Goal: Task Accomplishment & Management: Complete application form

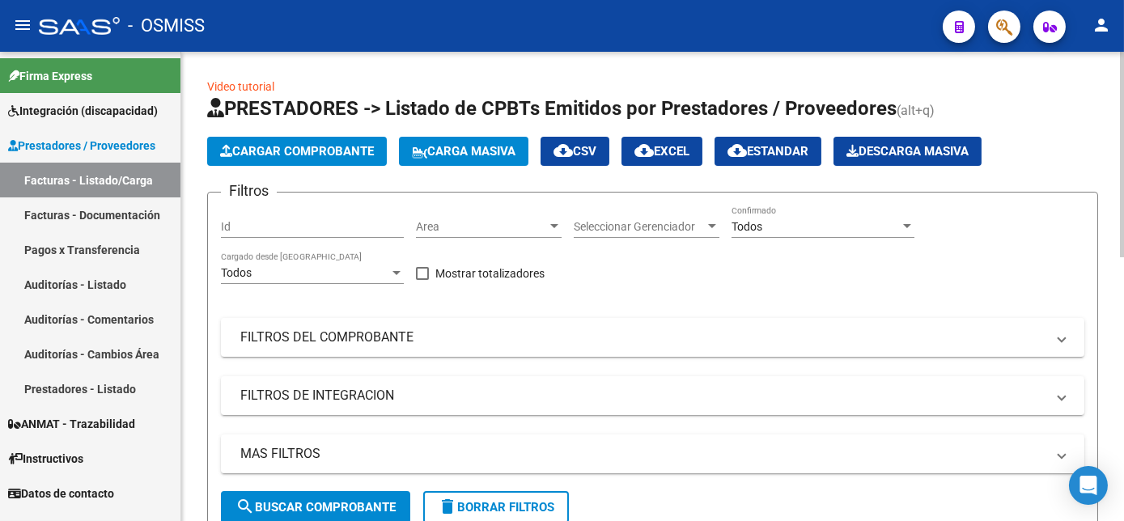
scroll to position [0, 2229]
click at [313, 142] on button "Cargar Comprobante" at bounding box center [297, 151] width 180 height 29
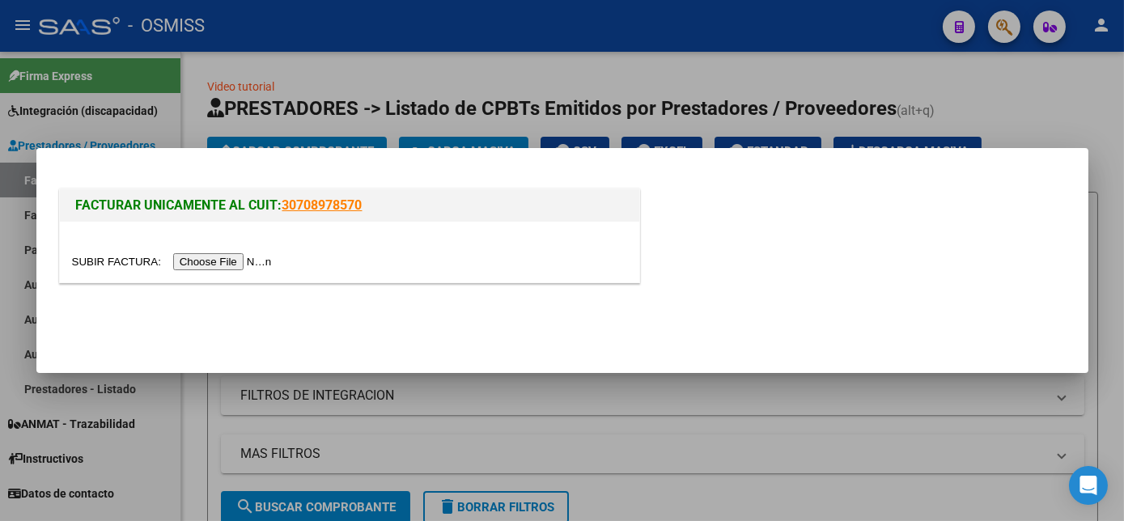
click at [198, 261] on input "file" at bounding box center [174, 261] width 205 height 17
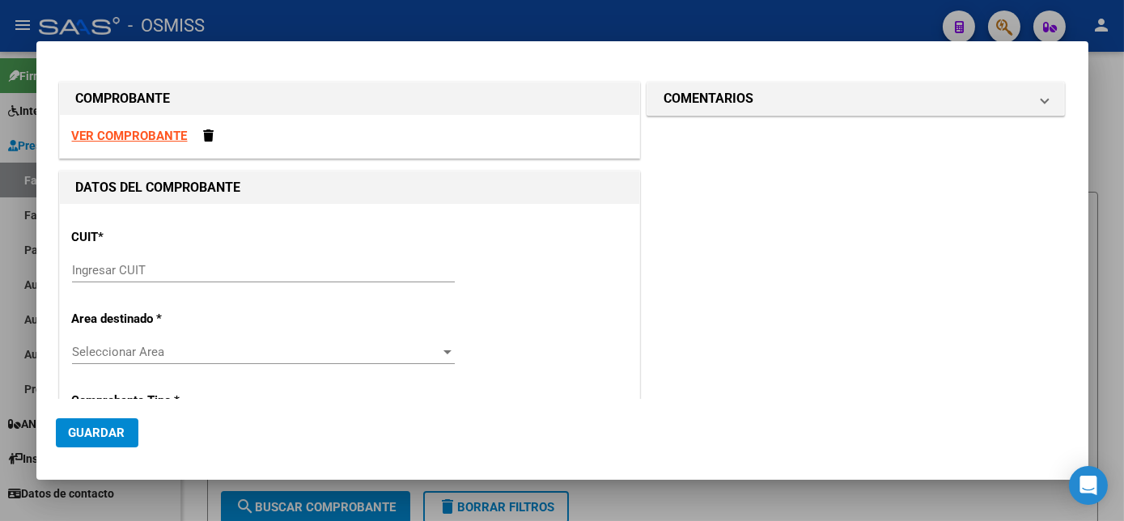
click at [240, 256] on div "CUIT * Ingresar CUIT" at bounding box center [349, 257] width 555 height 82
click at [206, 272] on input "Ingresar CUIT" at bounding box center [263, 270] width 383 height 15
paste input "30-60885892-6"
type input "30-60885892-6"
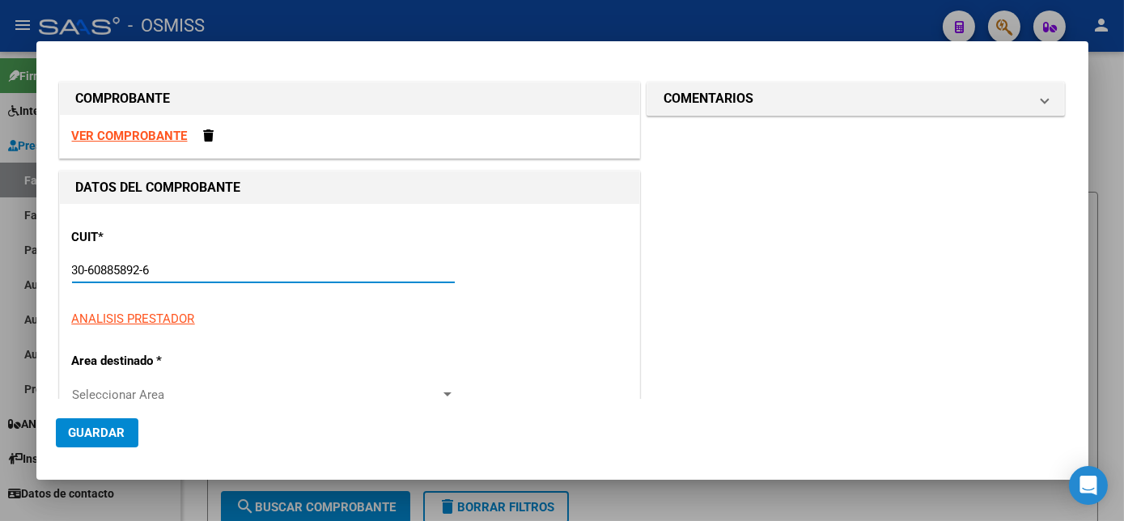
type input "2"
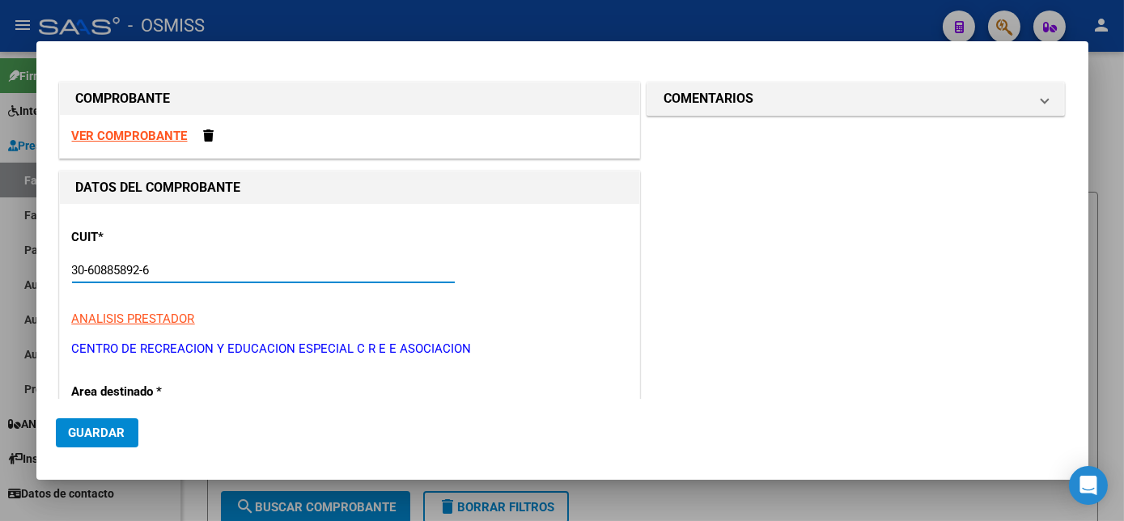
type input "30-60885892-6"
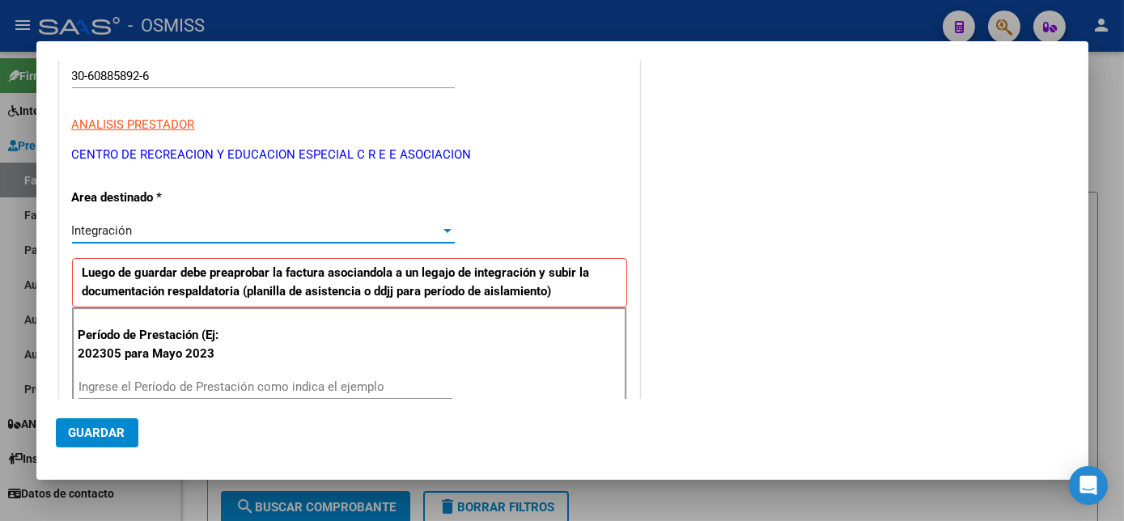
click at [147, 386] on input "Ingrese el Período de Prestación como indica el ejemplo" at bounding box center [266, 387] width 374 height 15
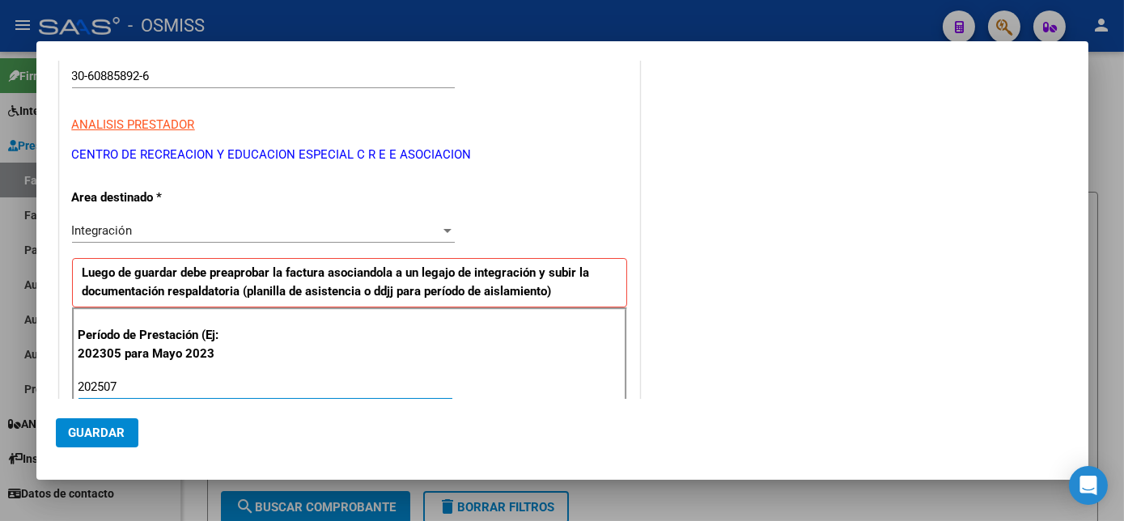
type input "202507"
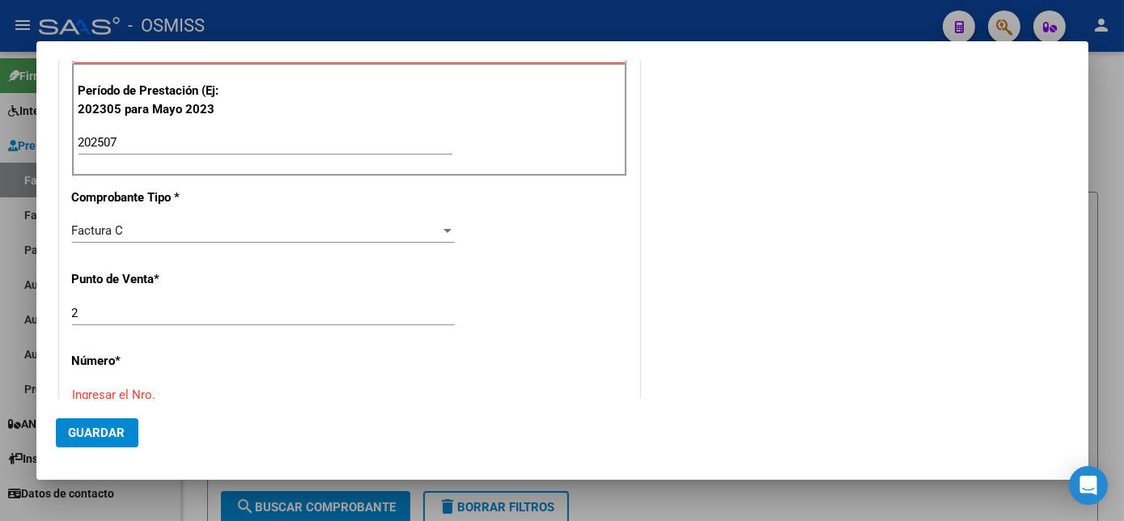
scroll to position [683, 0]
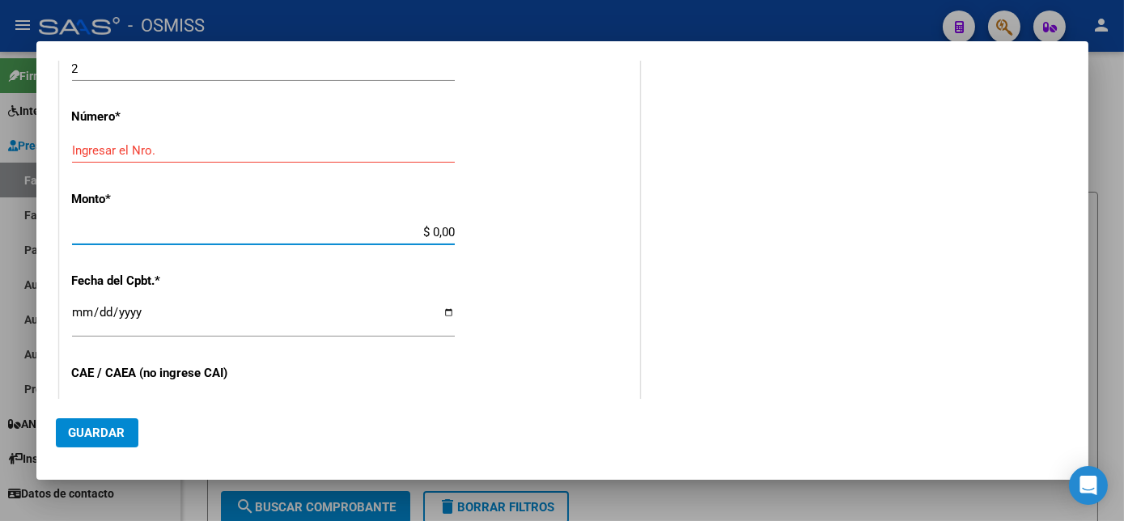
click at [346, 154] on input "Ingresar el Nro." at bounding box center [263, 150] width 383 height 15
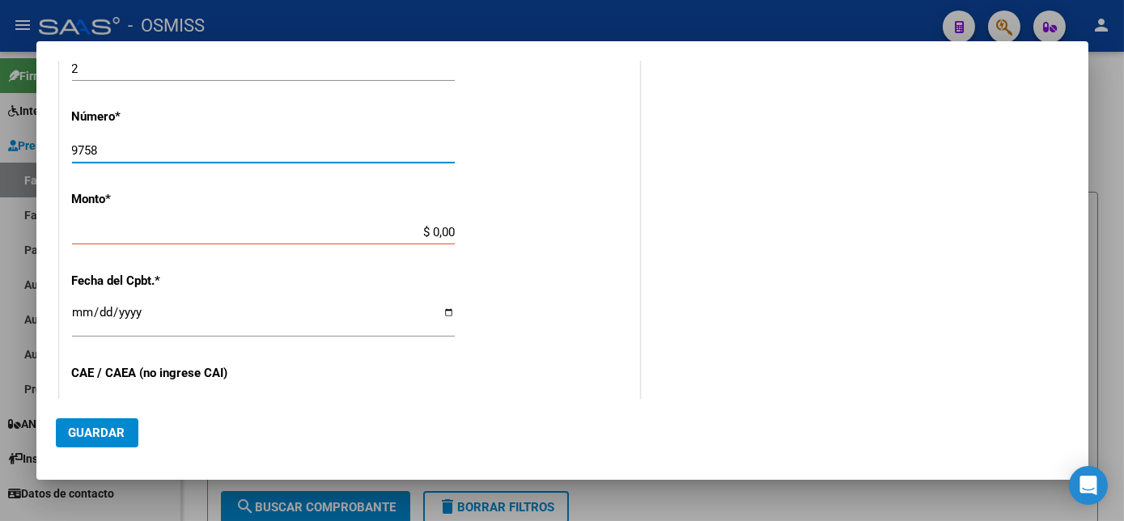
type input "9758"
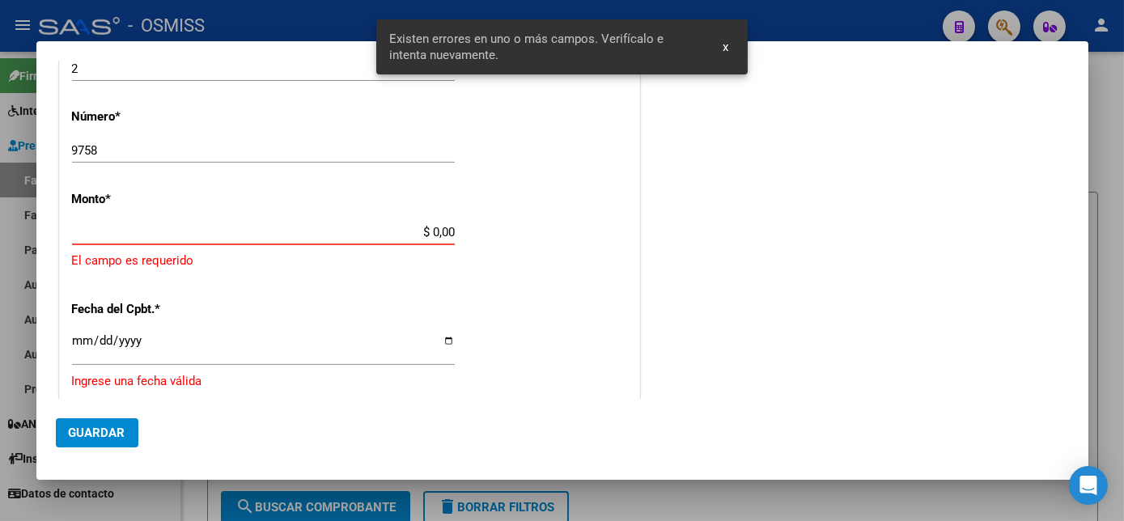
scroll to position [675, 0]
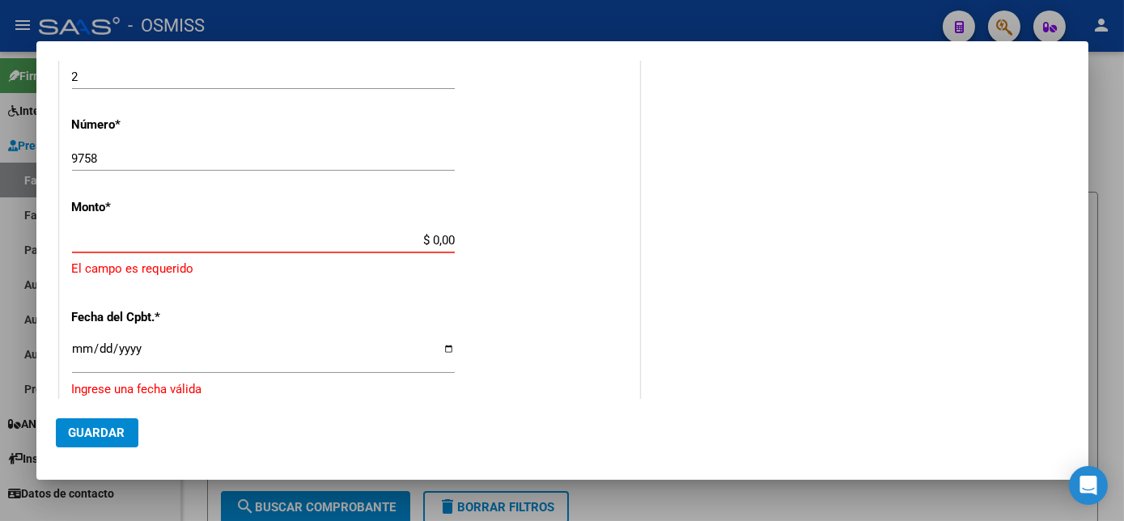
paste input "729225.79"
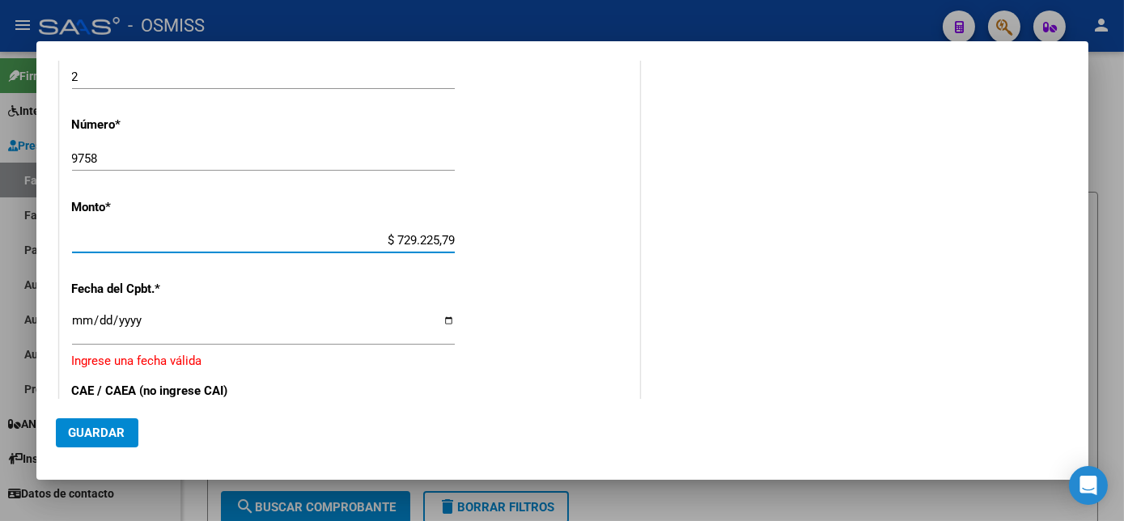
type input "$ 729.225,79"
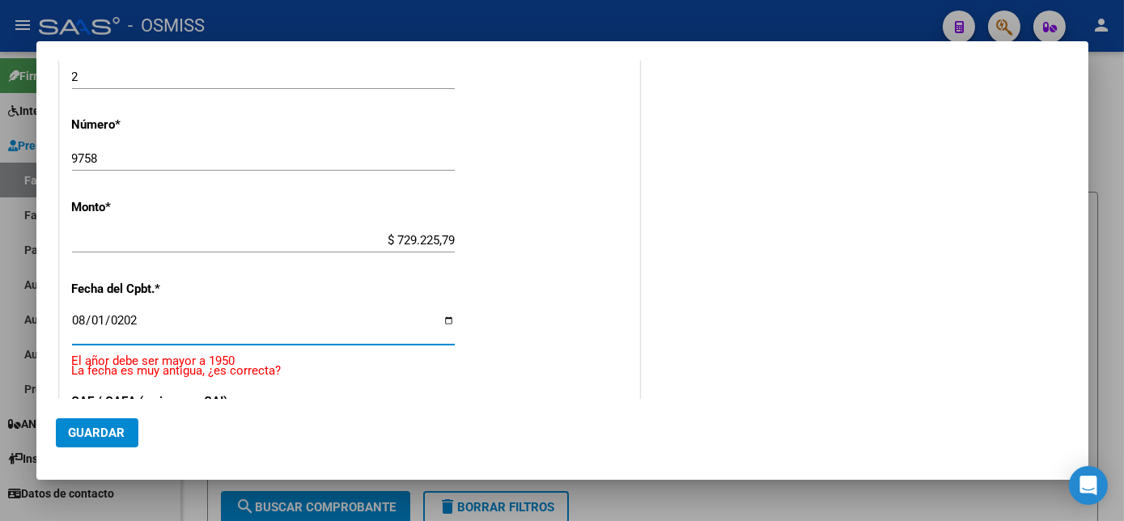
type input "[DATE]"
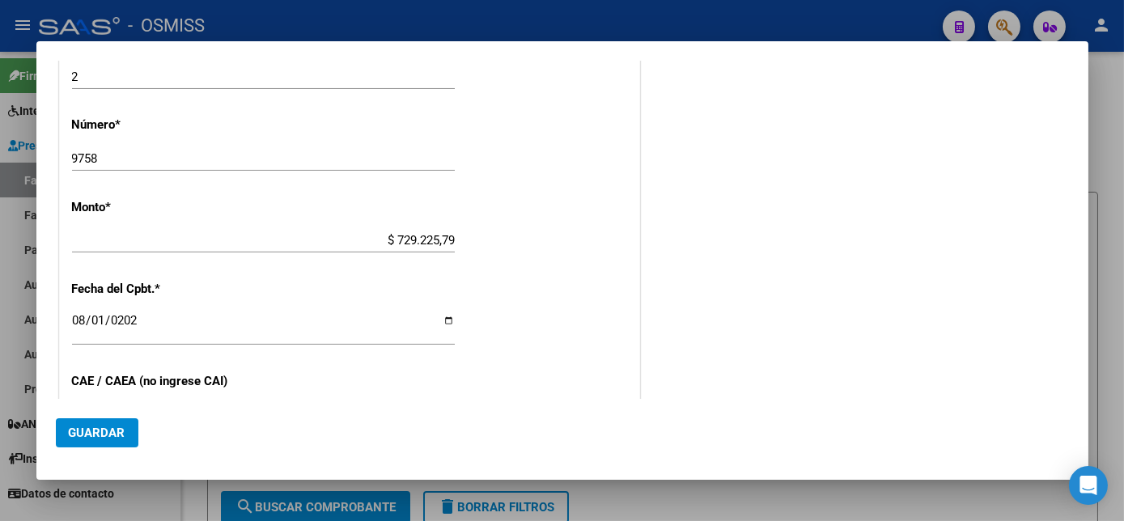
scroll to position [857, 0]
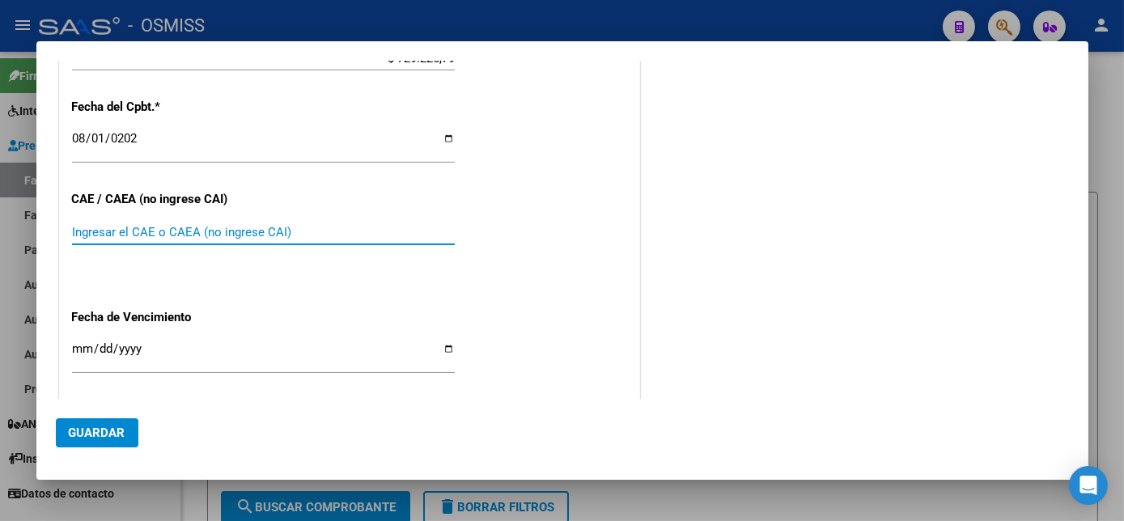
paste input "75316576220956"
type input "75316576220956"
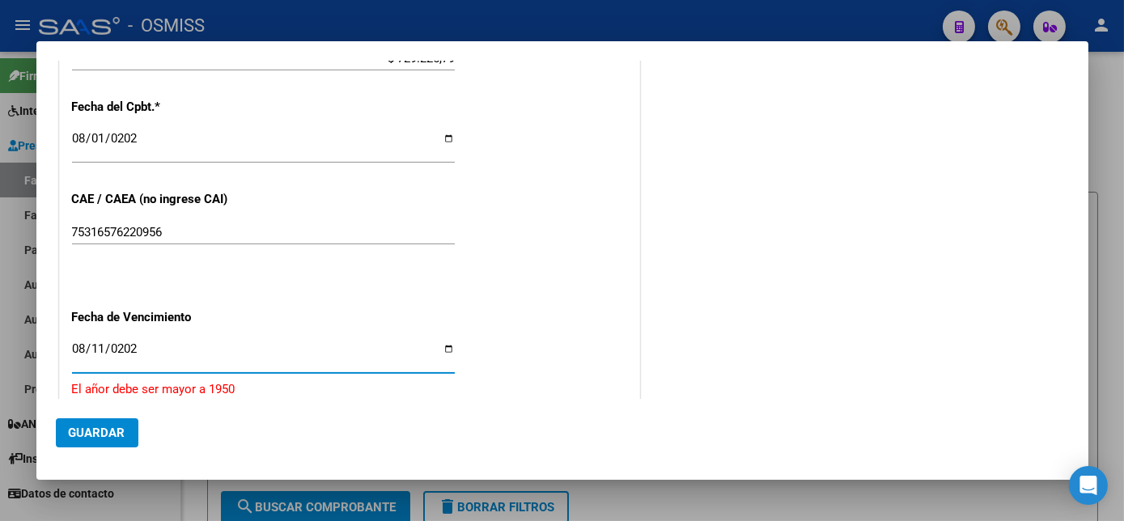
type input "[DATE]"
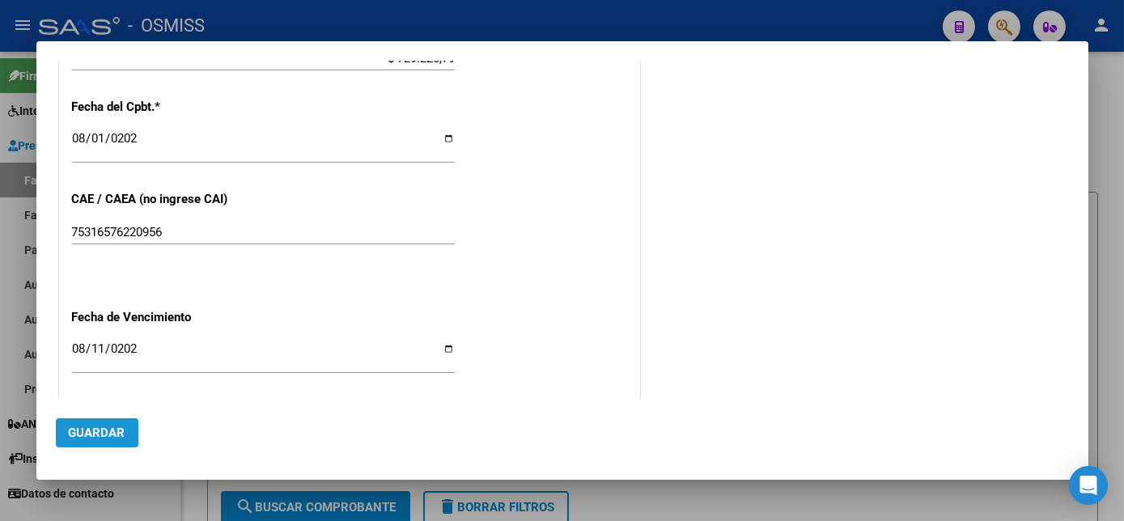
click at [86, 444] on button "Guardar" at bounding box center [97, 432] width 83 height 29
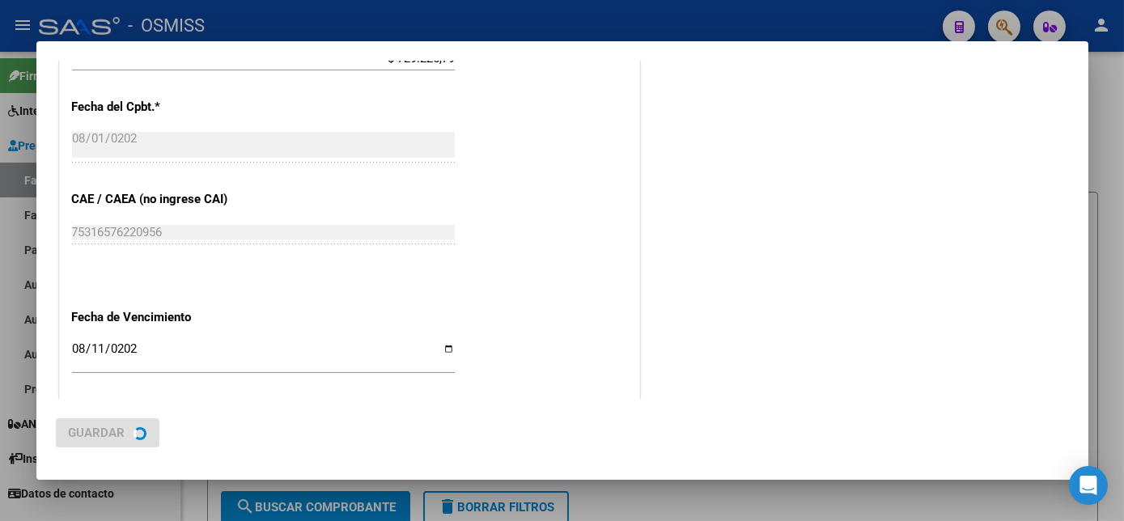
scroll to position [0, 0]
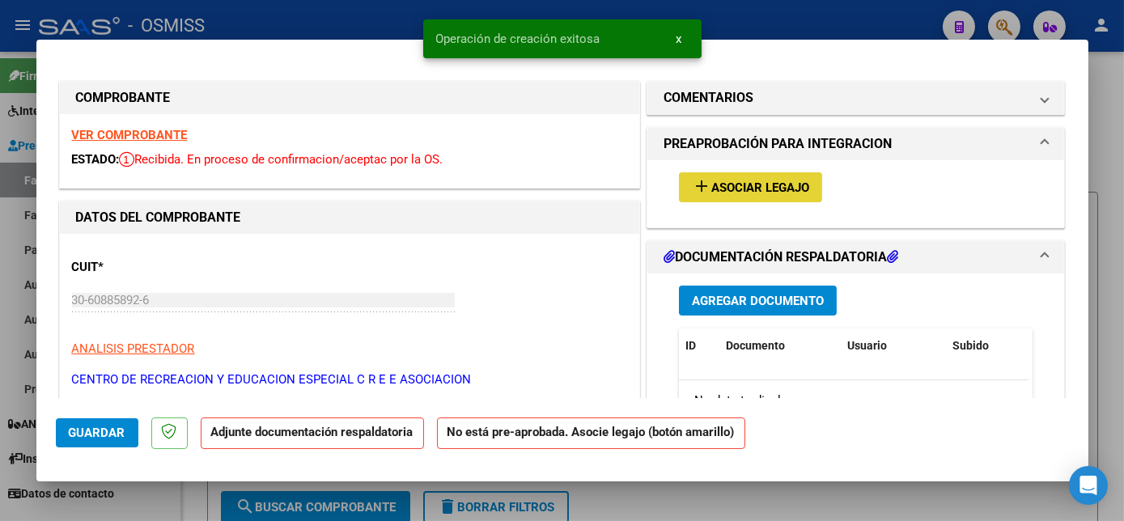
click at [745, 185] on span "Asociar Legajo" at bounding box center [761, 188] width 98 height 15
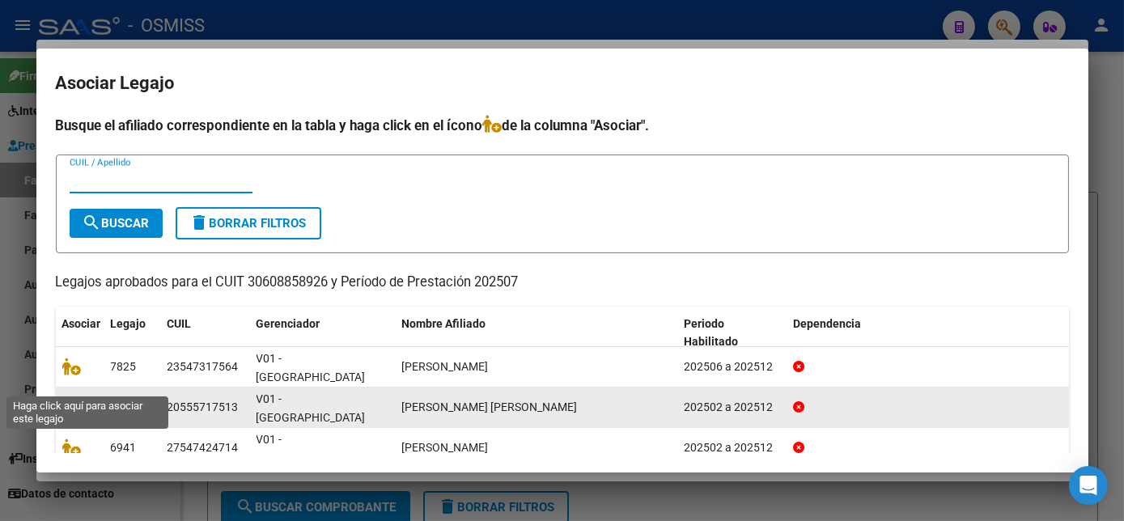
click at [69, 398] on icon at bounding box center [71, 407] width 19 height 18
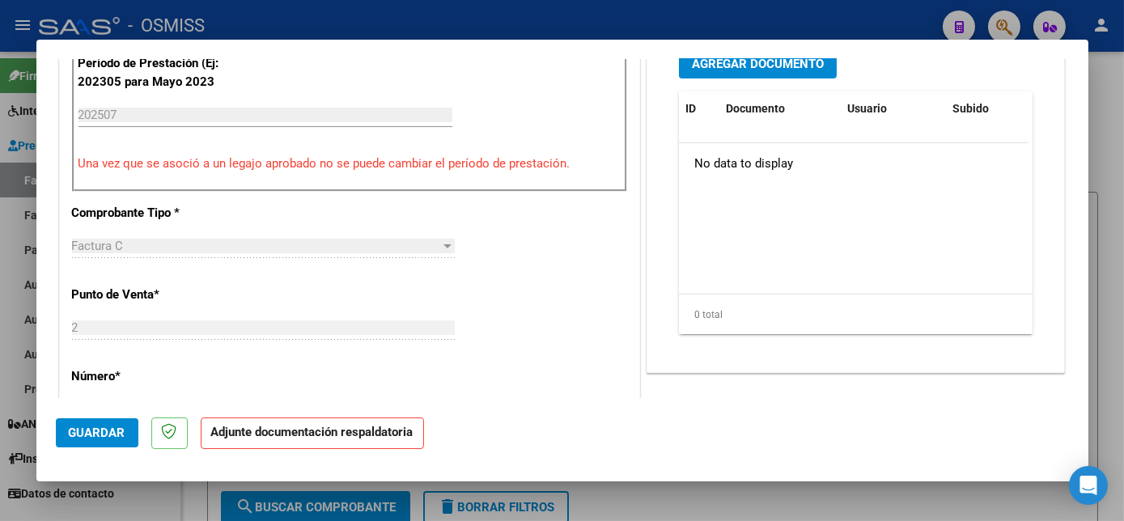
scroll to position [448, 0]
click at [758, 66] on span "Agregar Documento" at bounding box center [758, 62] width 132 height 15
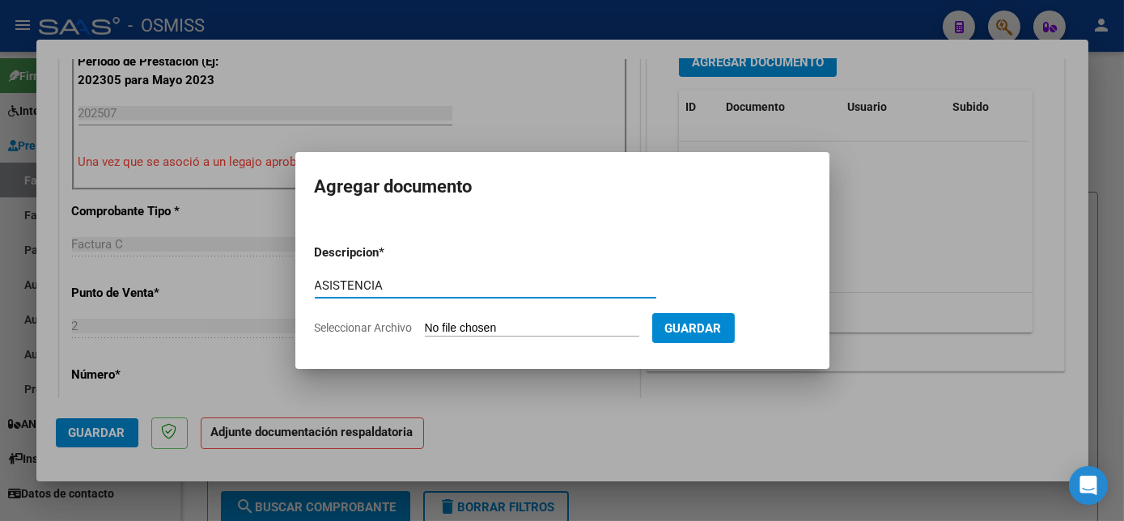
type input "ASISTENCIA"
click at [546, 331] on input "Seleccionar Archivo" at bounding box center [532, 328] width 215 height 15
type input "C:\fakepath\Asistencia [PERSON_NAME] 07-2025 - cree [PERSON_NAME].pdf"
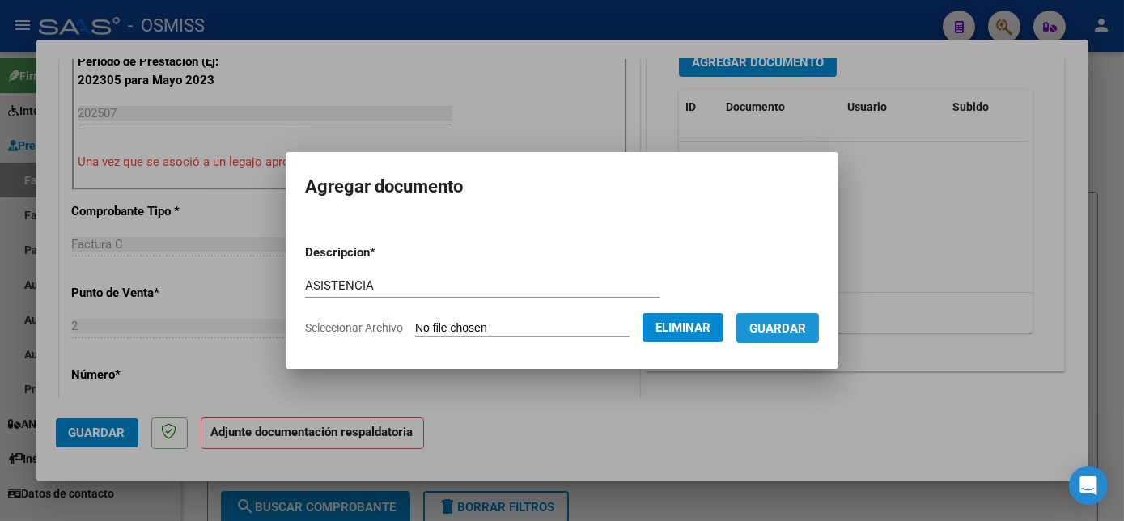
click at [786, 325] on span "Guardar" at bounding box center [778, 328] width 57 height 15
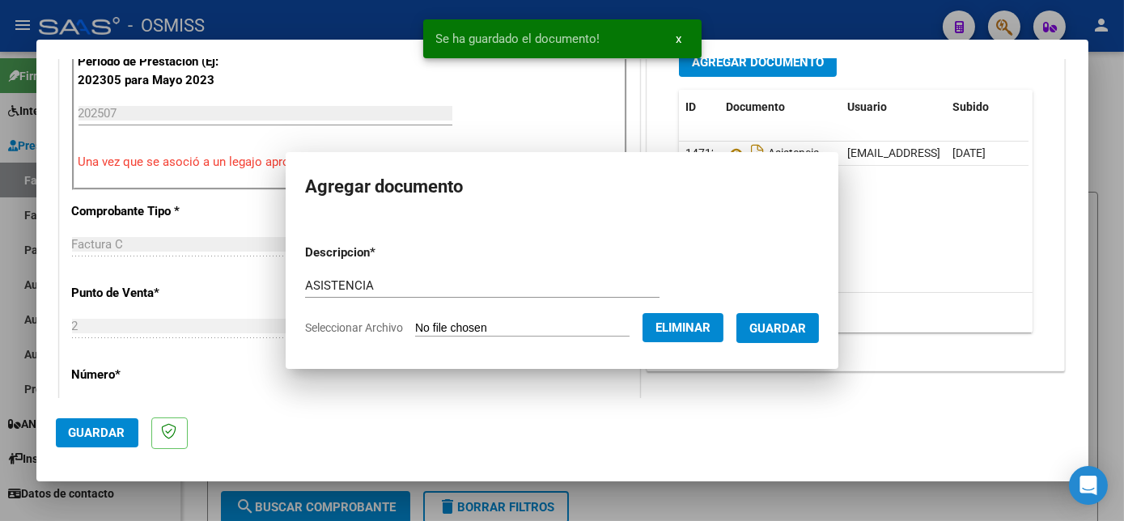
scroll to position [434, 0]
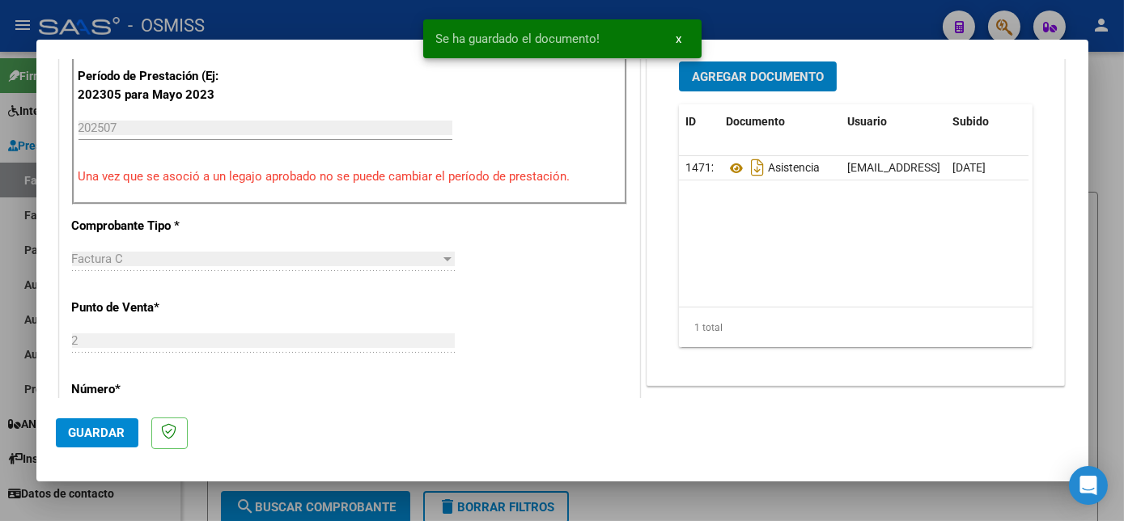
click at [105, 437] on span "Guardar" at bounding box center [97, 433] width 57 height 15
click at [149, 507] on div at bounding box center [562, 260] width 1124 height 521
type input "$ 0,00"
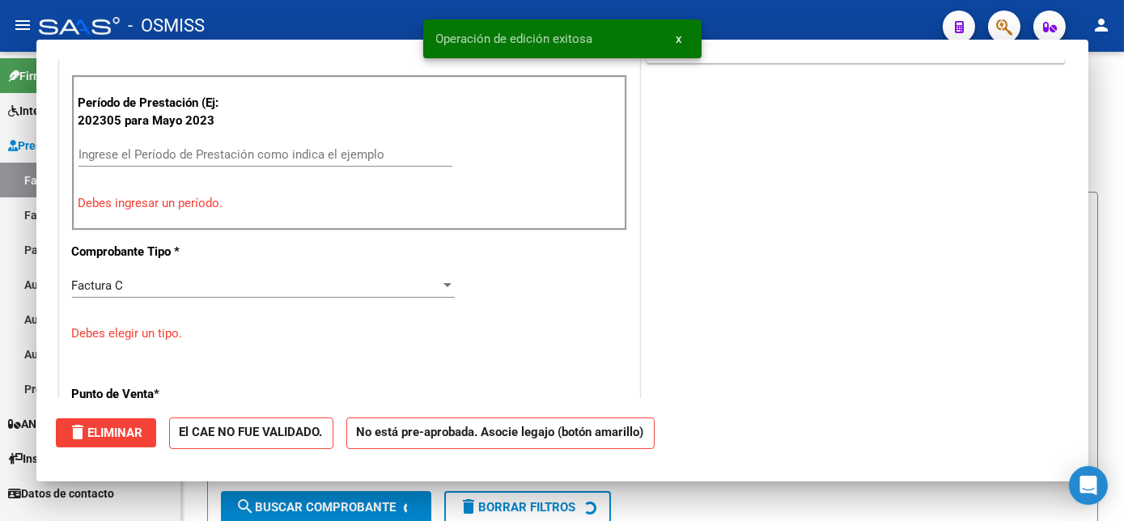
scroll to position [460, 0]
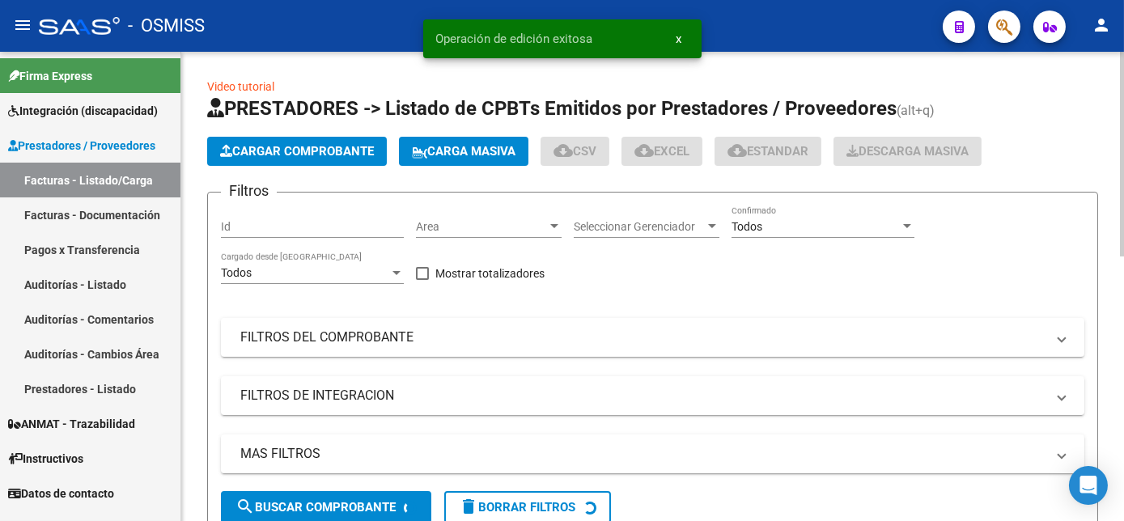
click at [332, 149] on span "Cargar Comprobante" at bounding box center [297, 151] width 154 height 15
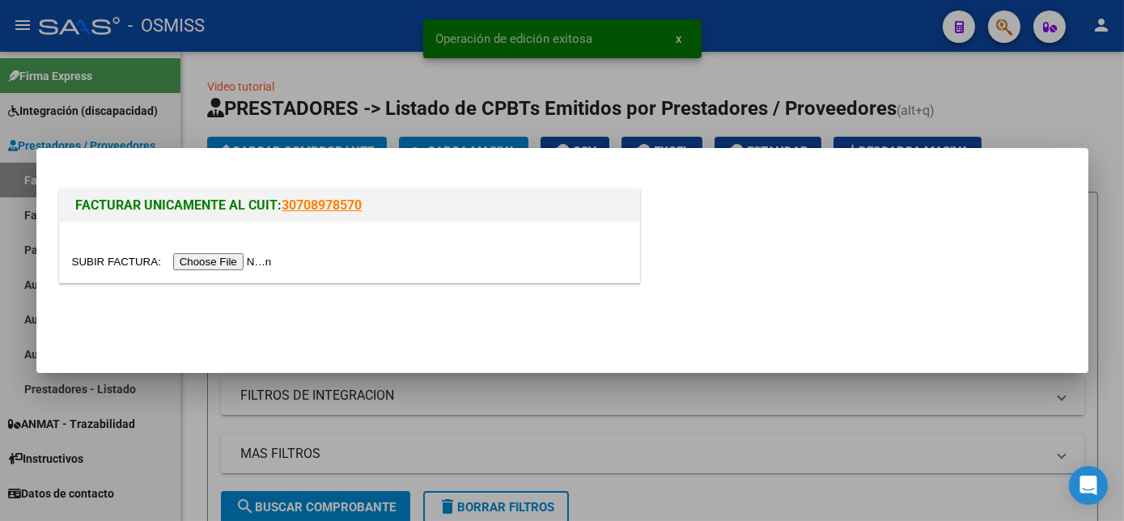
click at [224, 261] on input "file" at bounding box center [174, 261] width 205 height 17
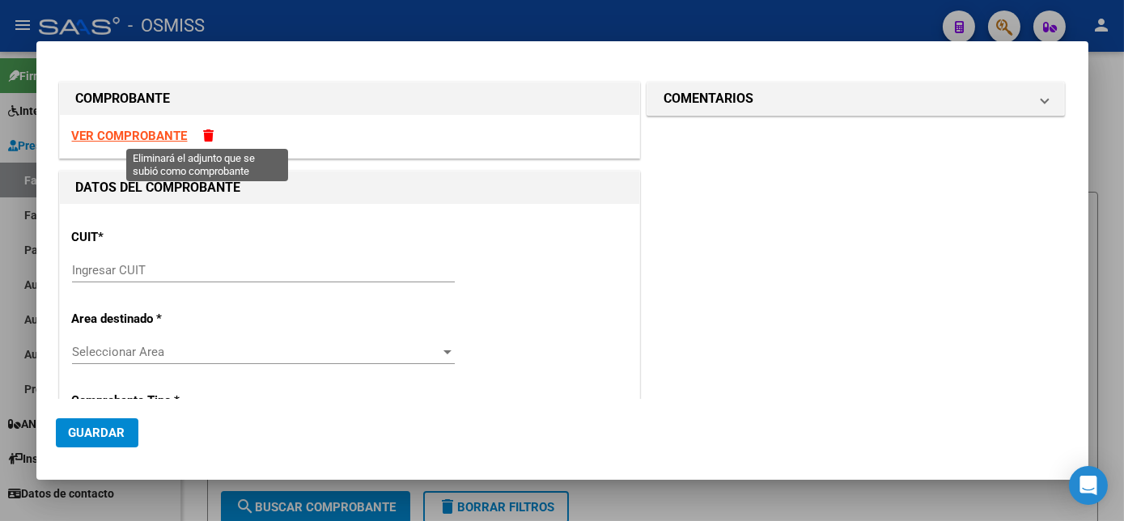
click at [208, 130] on span at bounding box center [209, 136] width 11 height 12
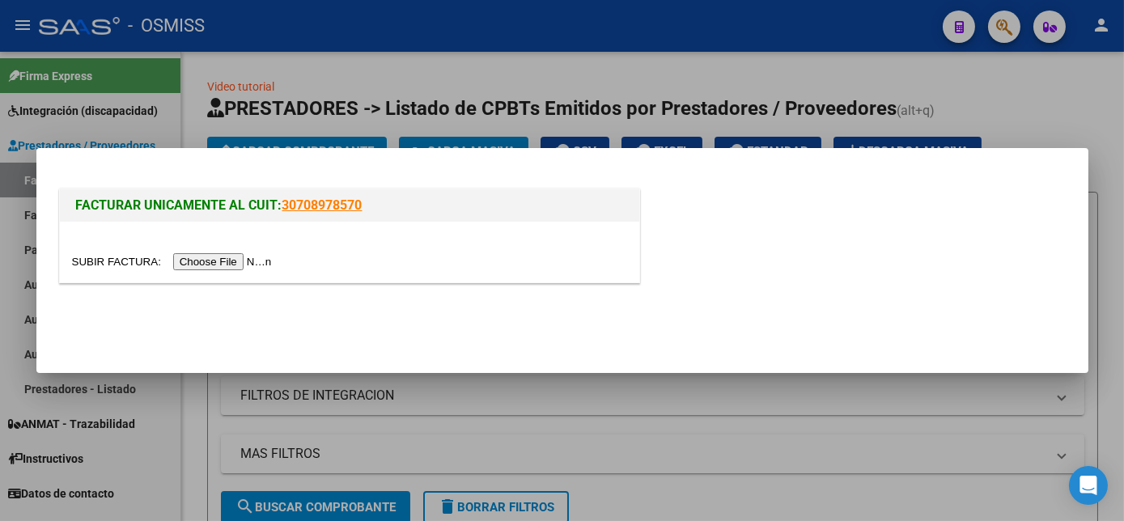
click at [220, 262] on input "file" at bounding box center [174, 261] width 205 height 17
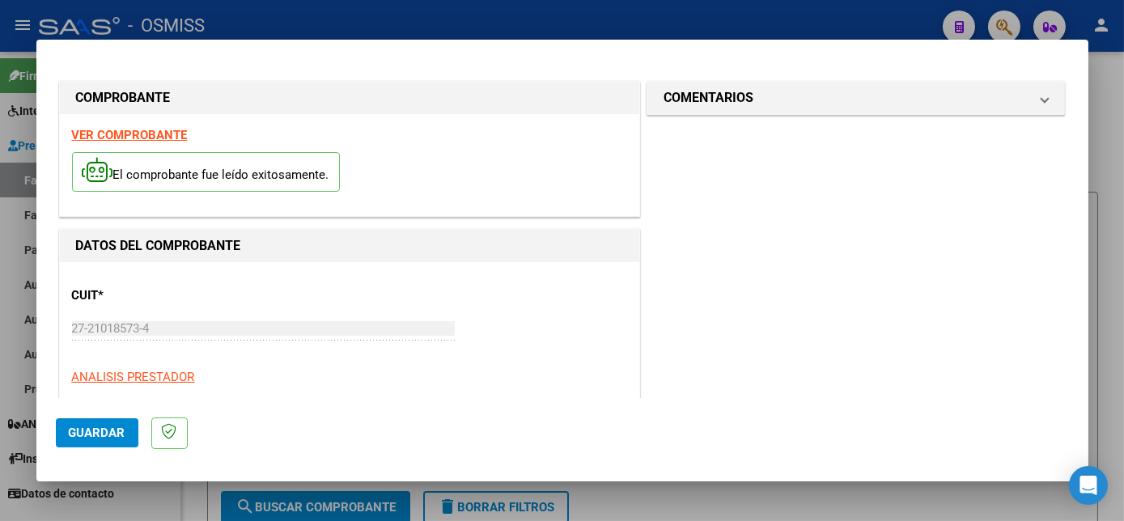
scroll to position [254, 0]
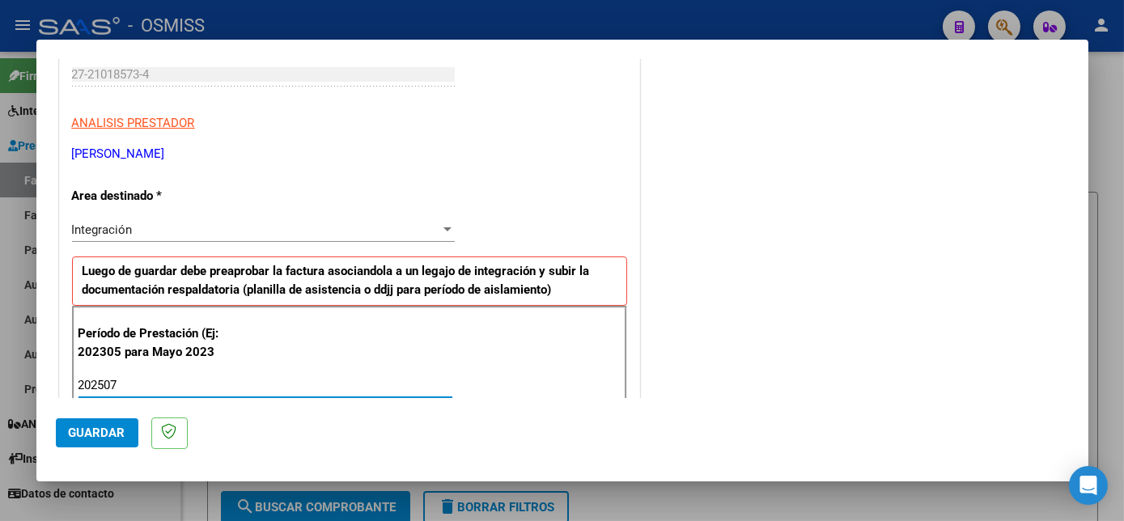
type input "202507"
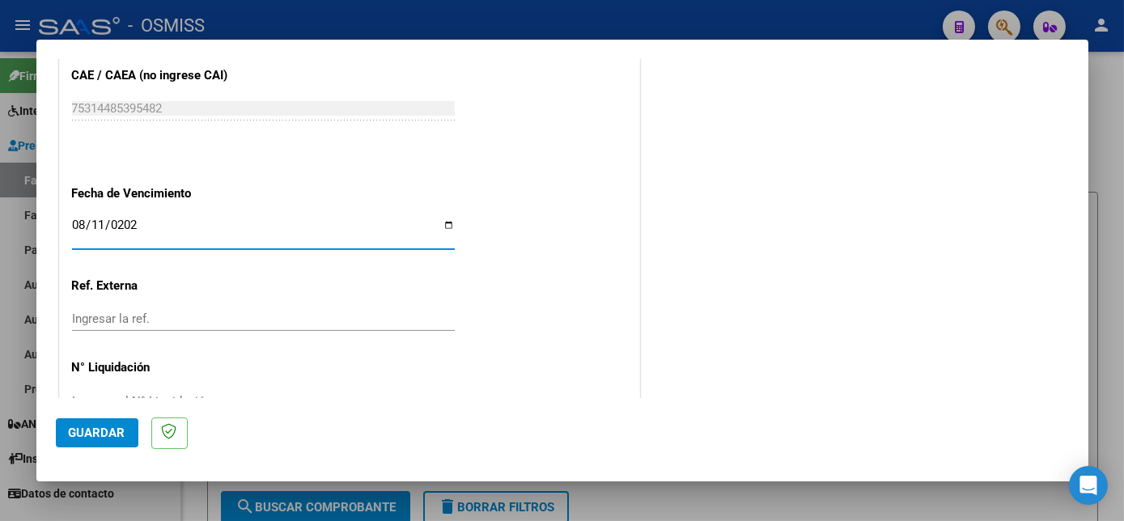
type input "[DATE]"
click at [91, 435] on span "Guardar" at bounding box center [97, 433] width 57 height 15
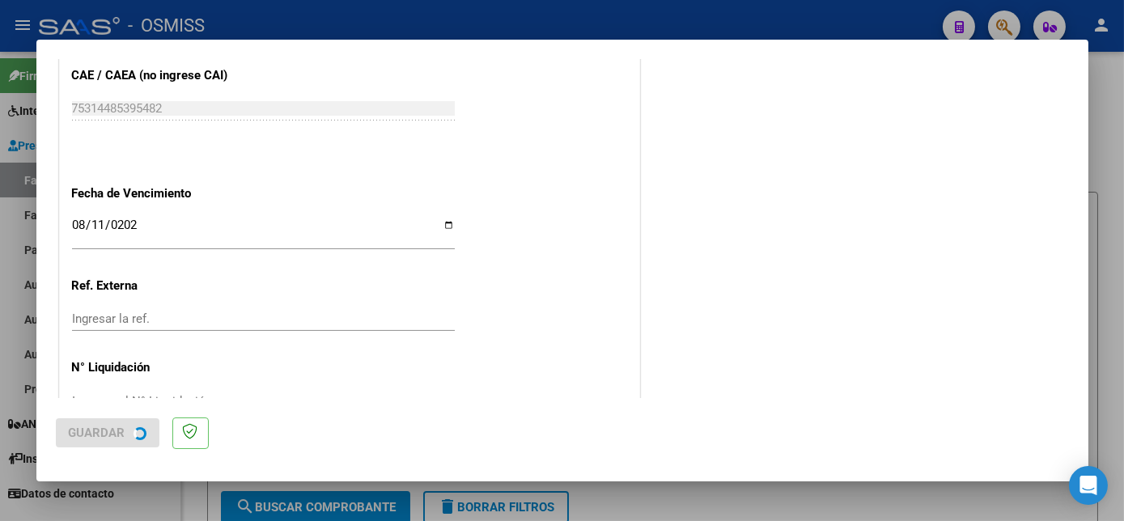
scroll to position [0, 0]
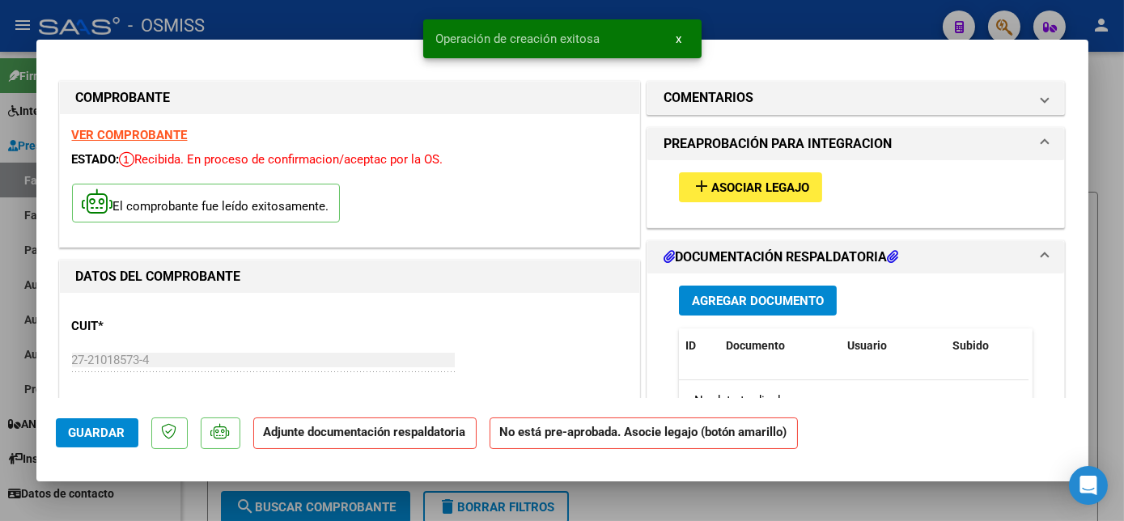
click at [762, 184] on span "Asociar Legajo" at bounding box center [761, 188] width 98 height 15
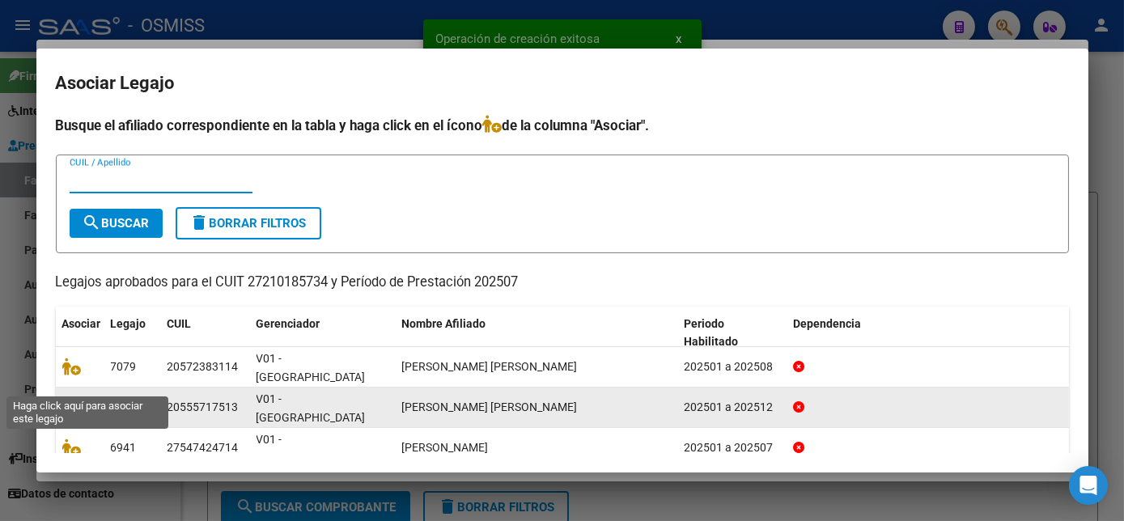
click at [73, 398] on icon at bounding box center [71, 407] width 19 height 18
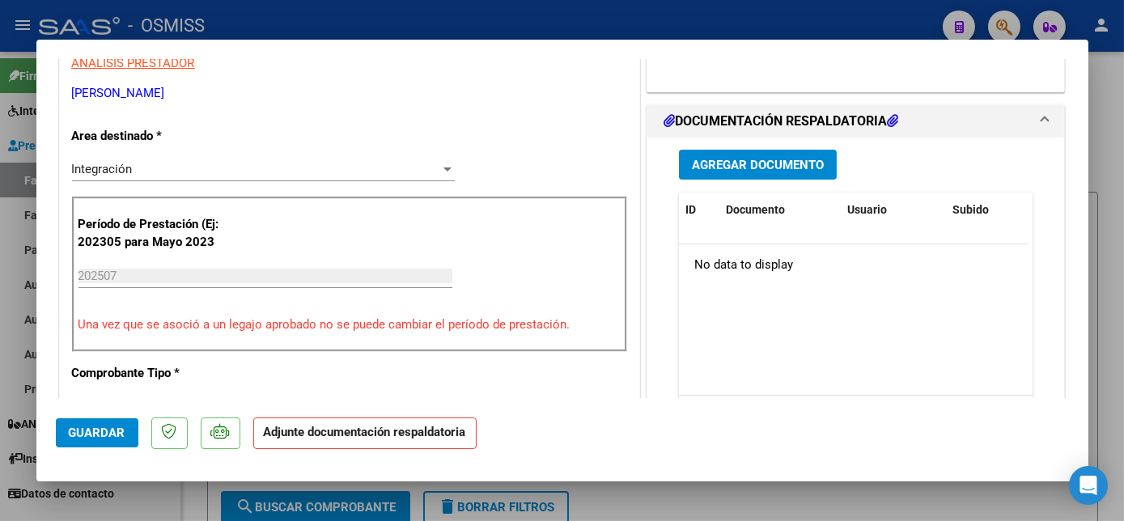
scroll to position [306, 0]
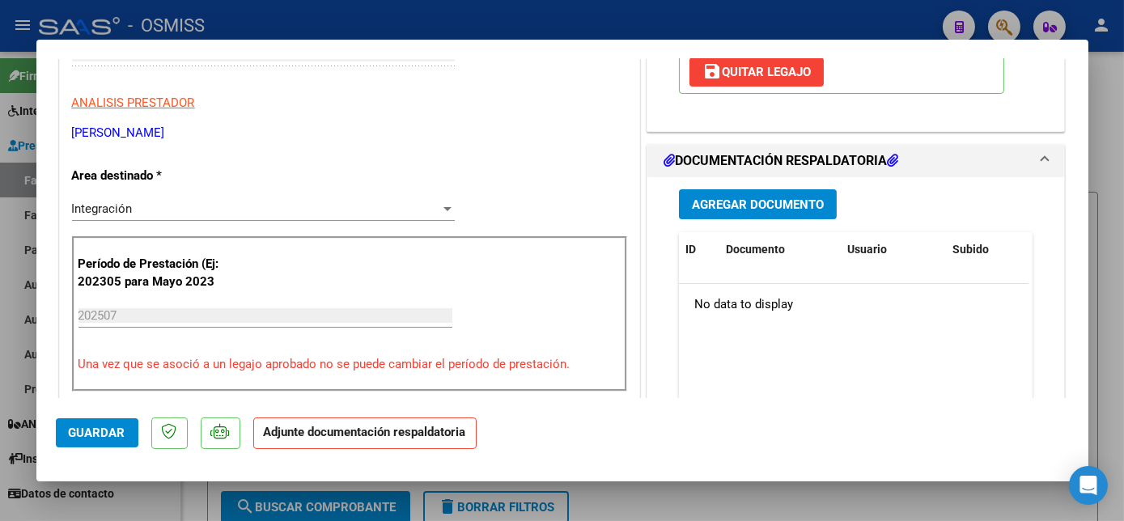
click at [783, 199] on span "Agregar Documento" at bounding box center [758, 205] width 132 height 15
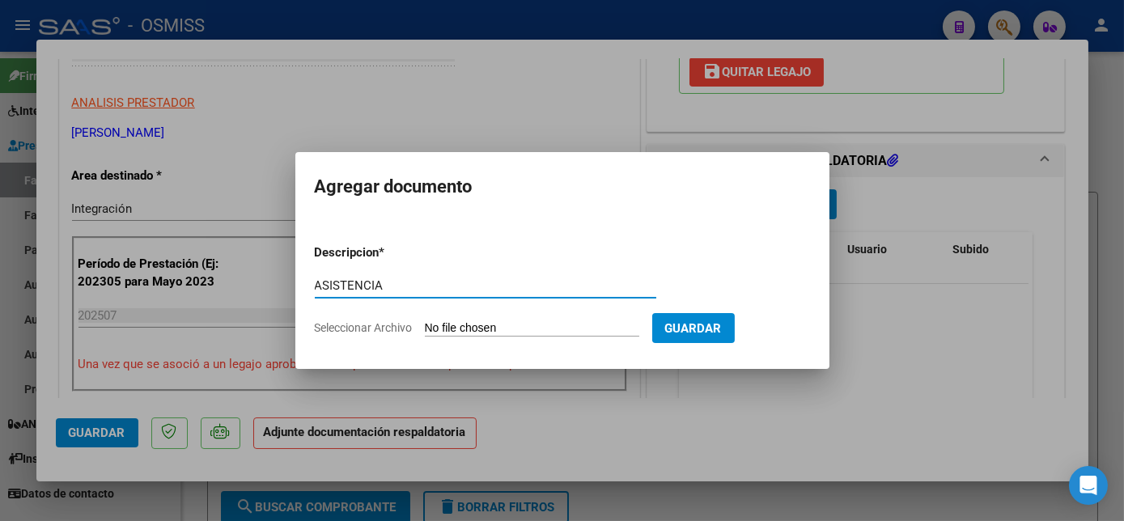
type input "ASISTENCIA"
click at [541, 324] on input "Seleccionar Archivo" at bounding box center [532, 328] width 215 height 15
type input "C:\fakepath\Asist [PERSON_NAME] - Nangelica [PERSON_NAME].pdf"
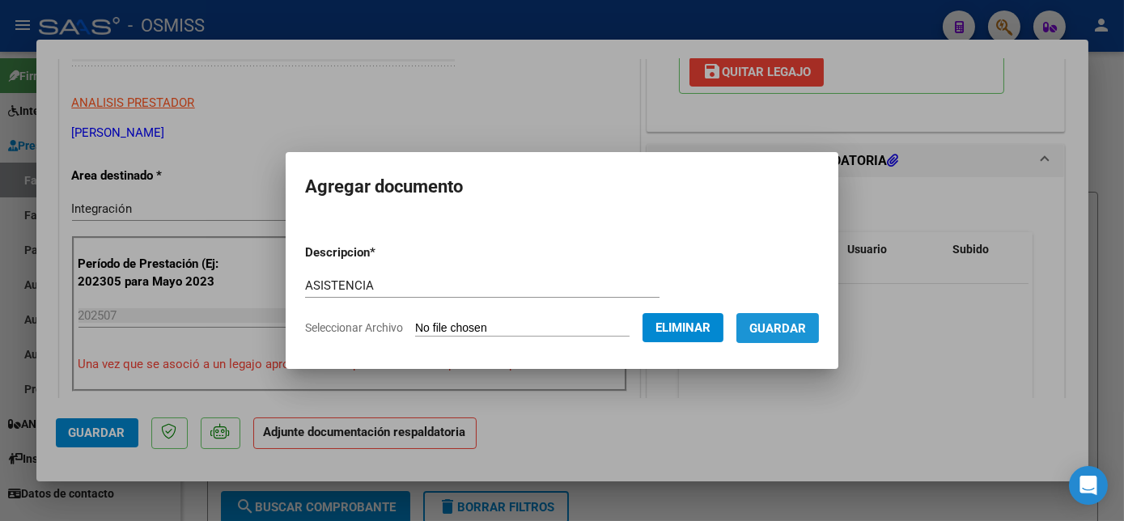
click at [788, 334] on span "Guardar" at bounding box center [778, 328] width 57 height 15
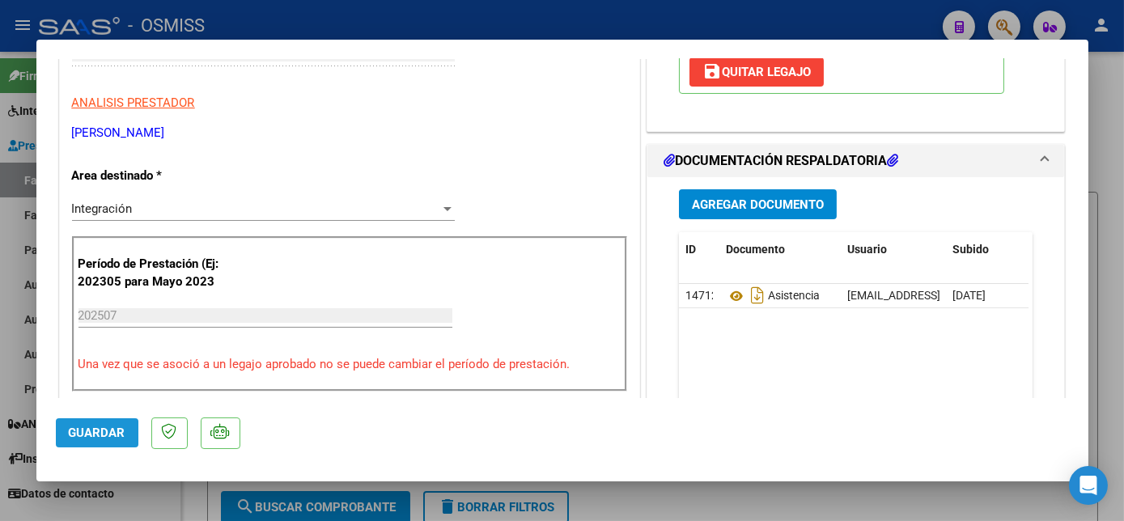
click at [118, 436] on span "Guardar" at bounding box center [97, 433] width 57 height 15
click at [138, 505] on div at bounding box center [562, 260] width 1124 height 521
type input "$ 0,00"
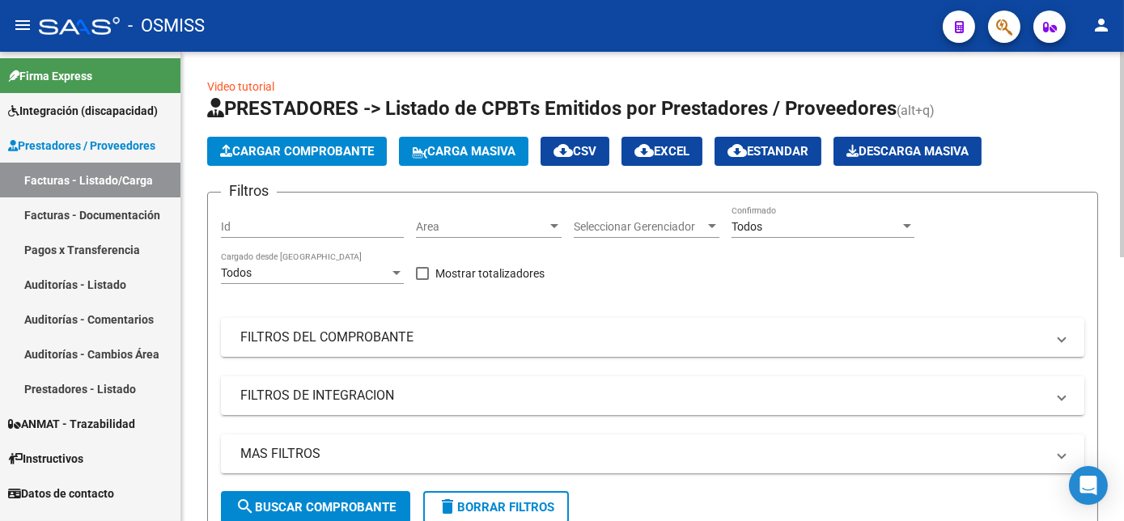
click at [259, 156] on span "Cargar Comprobante" at bounding box center [297, 151] width 154 height 15
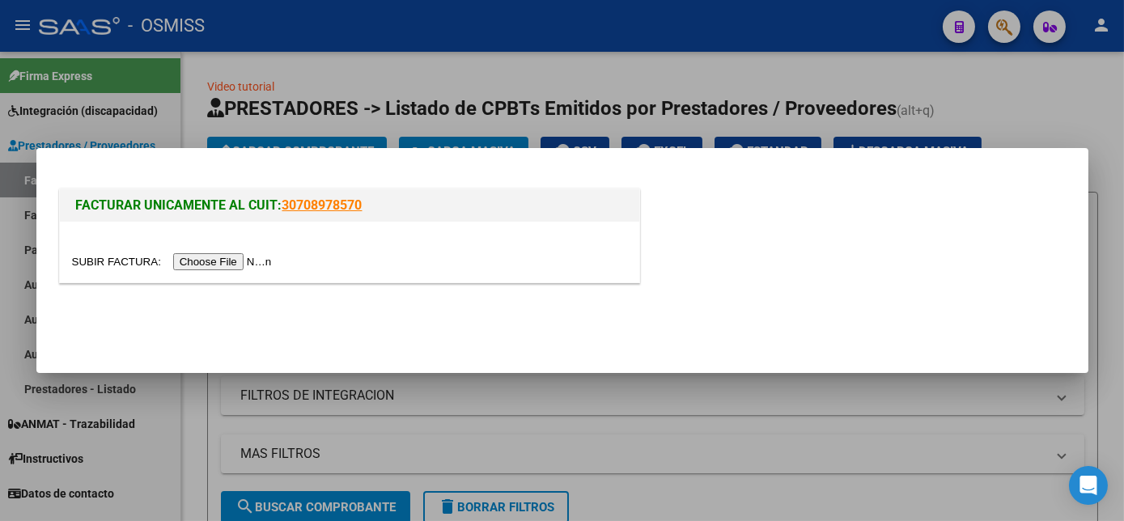
click at [207, 272] on div at bounding box center [350, 252] width 580 height 61
click at [220, 262] on input "file" at bounding box center [174, 261] width 205 height 17
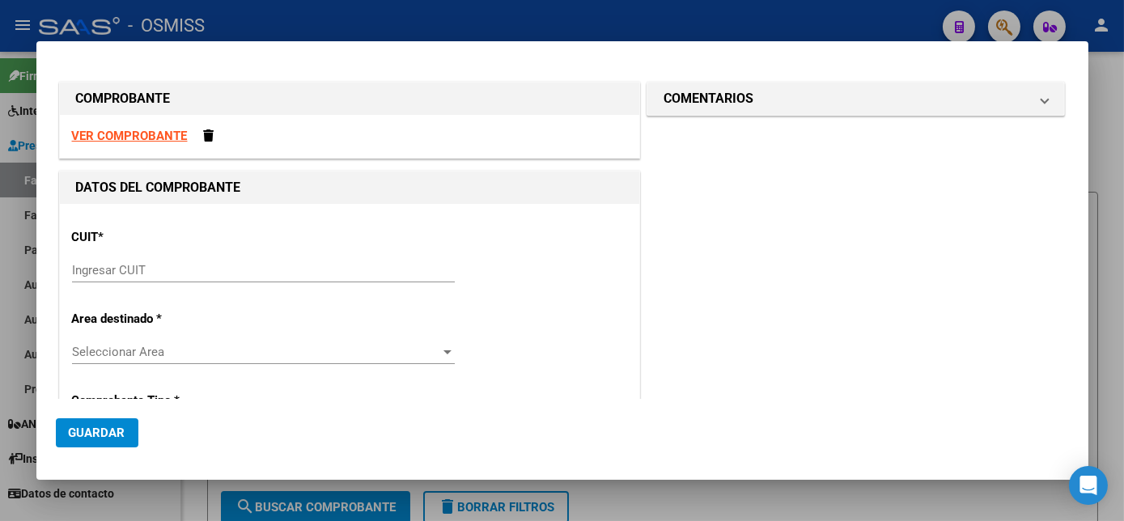
click at [94, 270] on input "Ingresar CUIT" at bounding box center [263, 270] width 383 height 15
paste input "30-60885892-6"
type input "30-60885892-6"
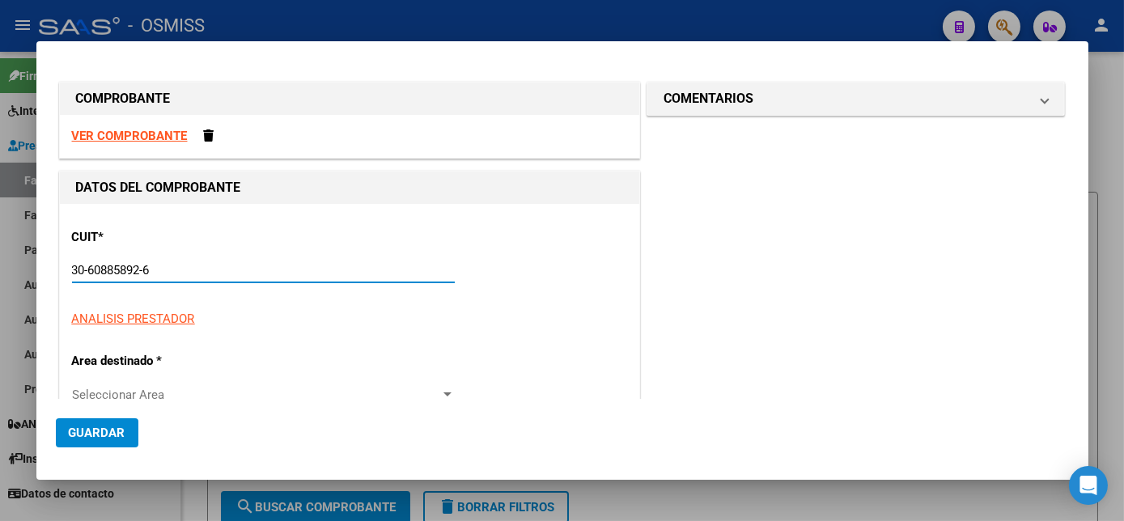
type input "2"
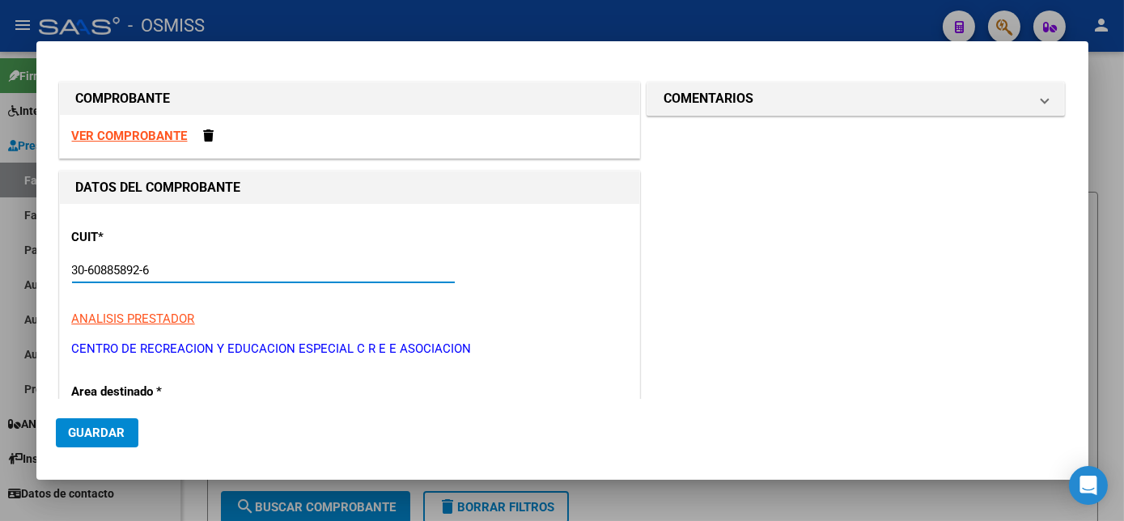
type input "30-60885892-6"
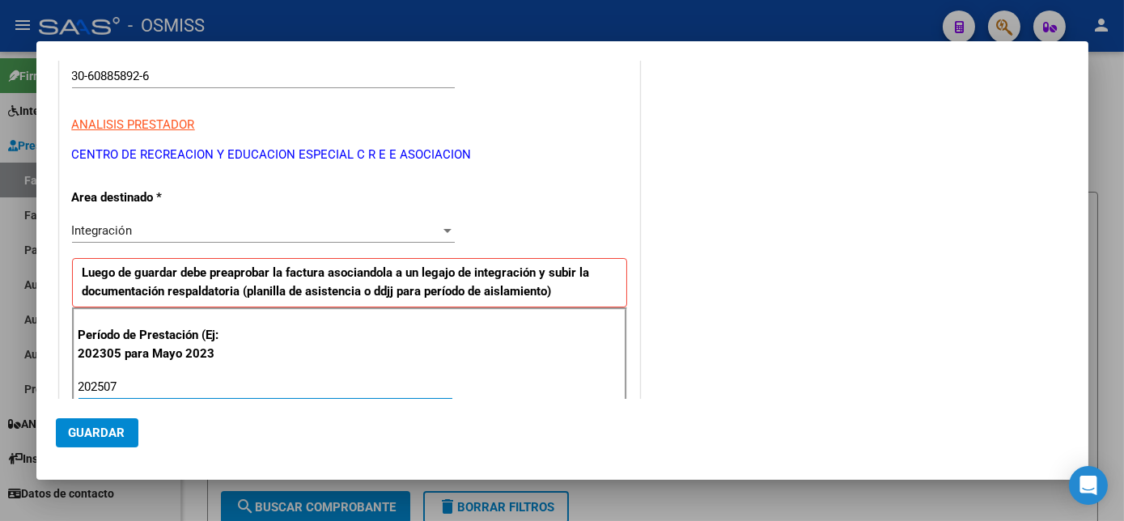
type input "202507"
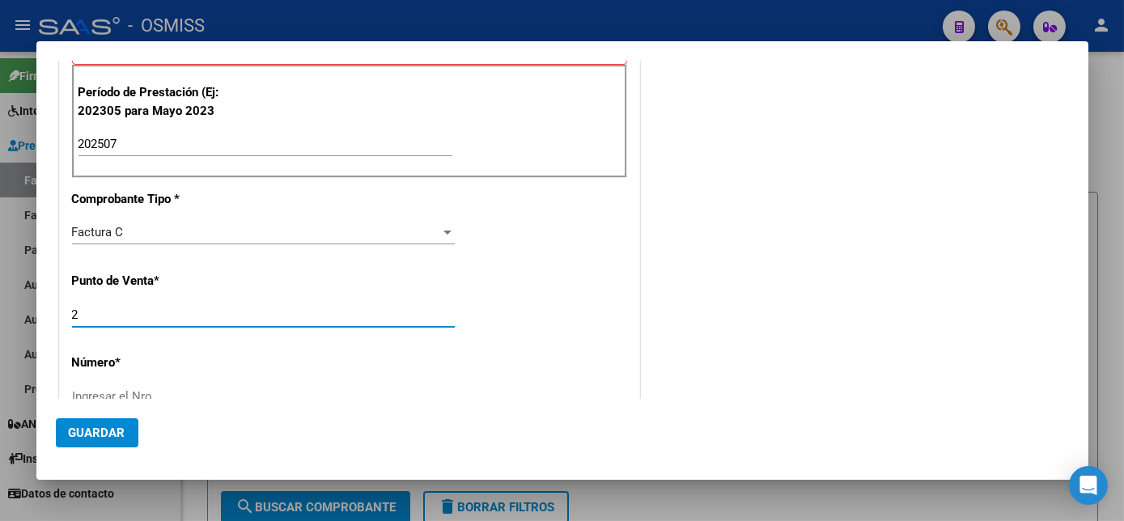
scroll to position [439, 0]
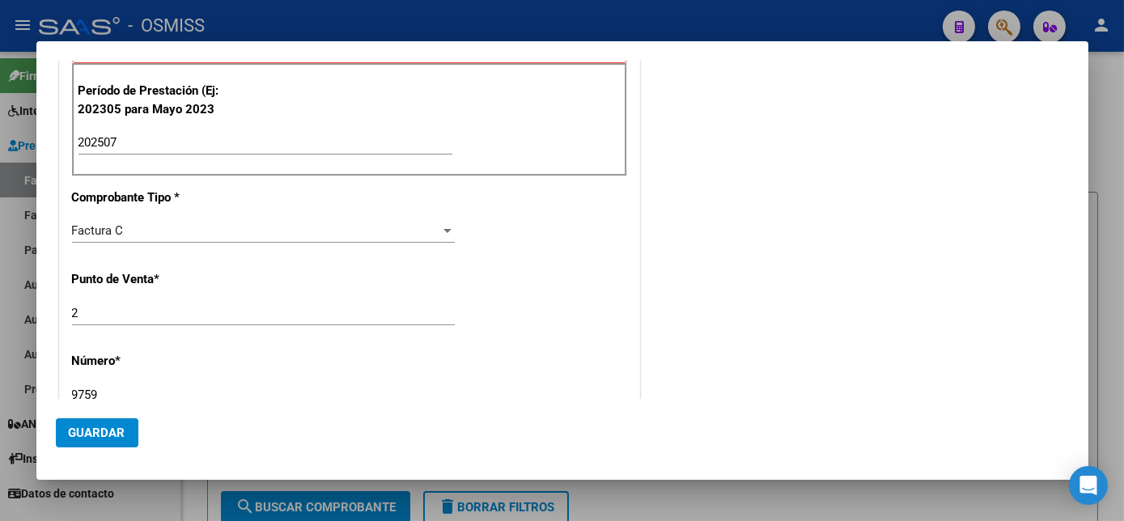
type input "9759"
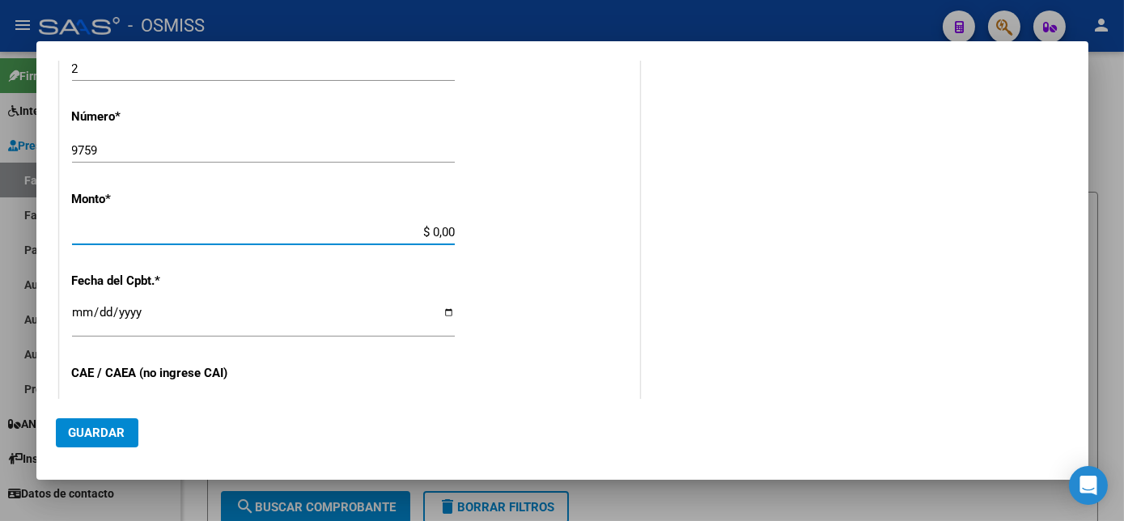
scroll to position [675, 0]
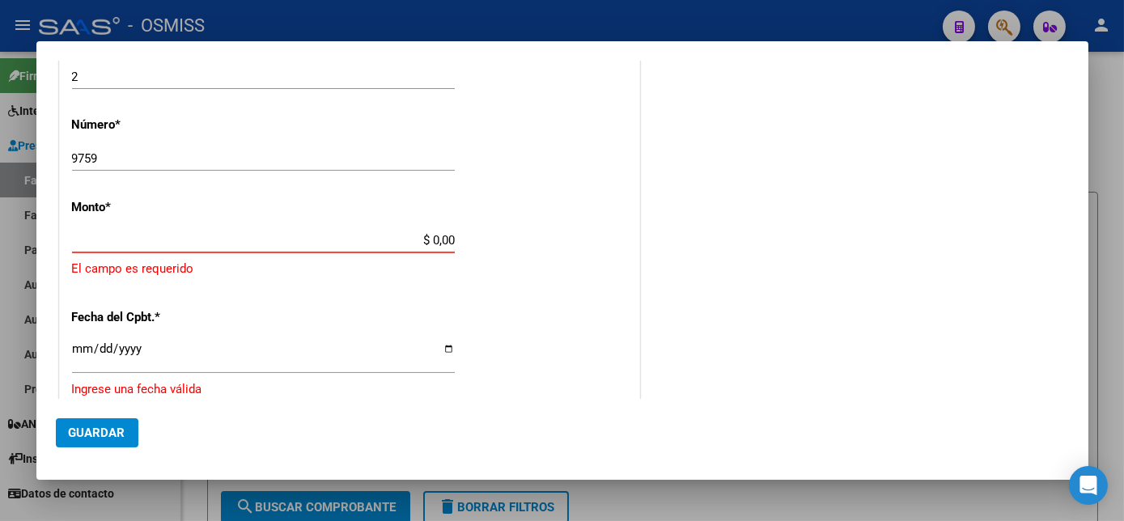
paste input "729225.79"
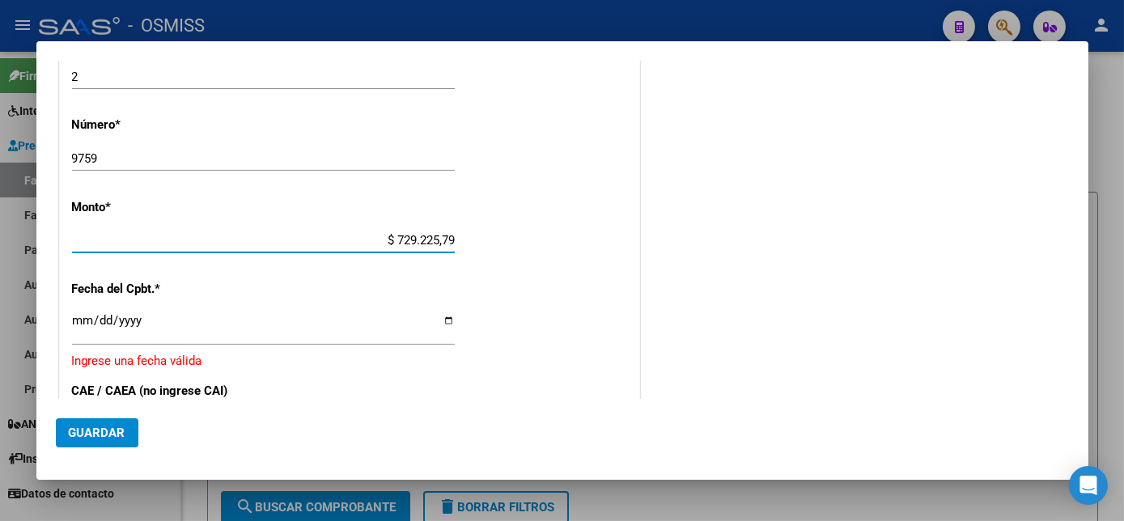
type input "$ 729.225,79"
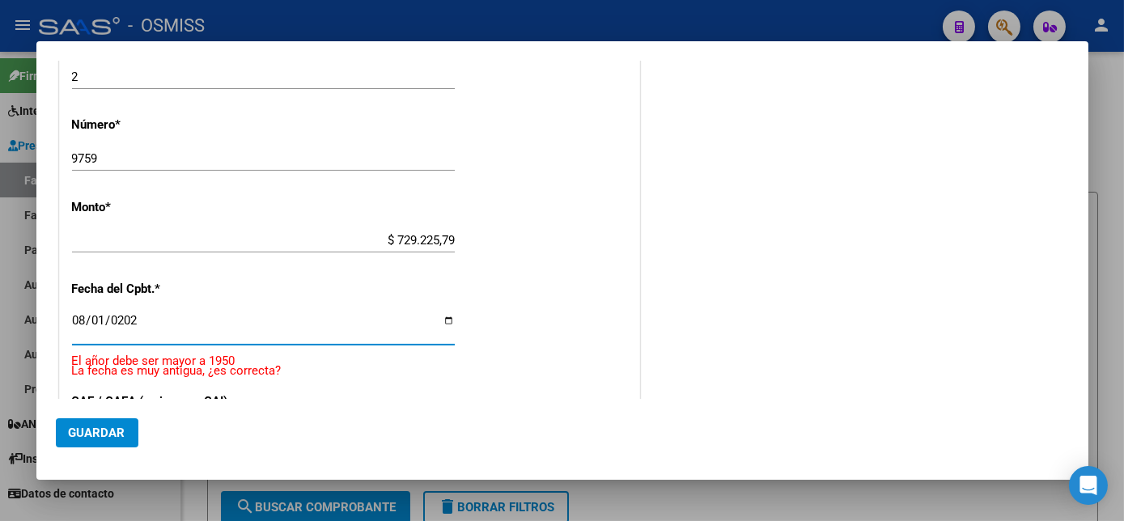
type input "[DATE]"
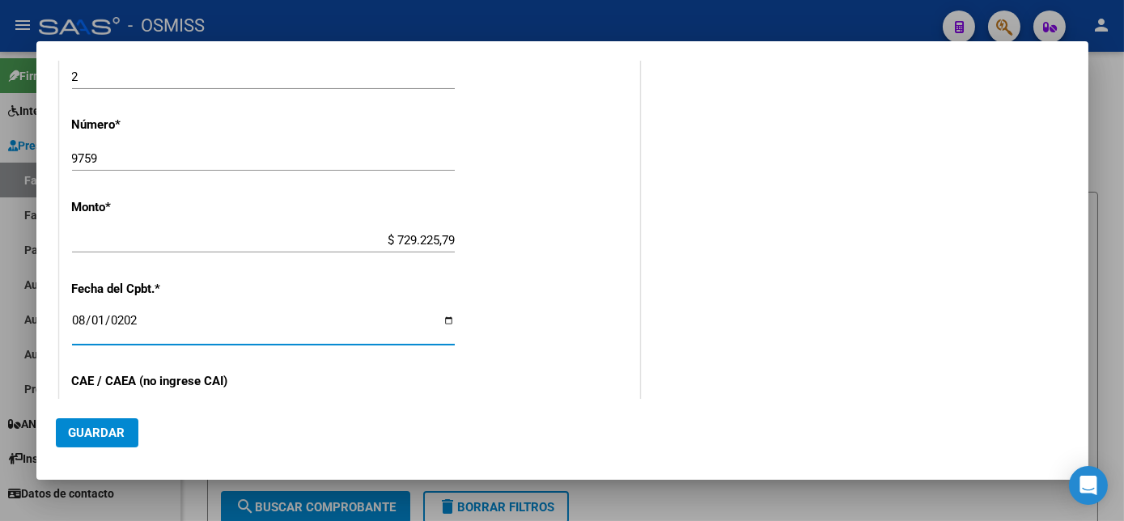
scroll to position [857, 0]
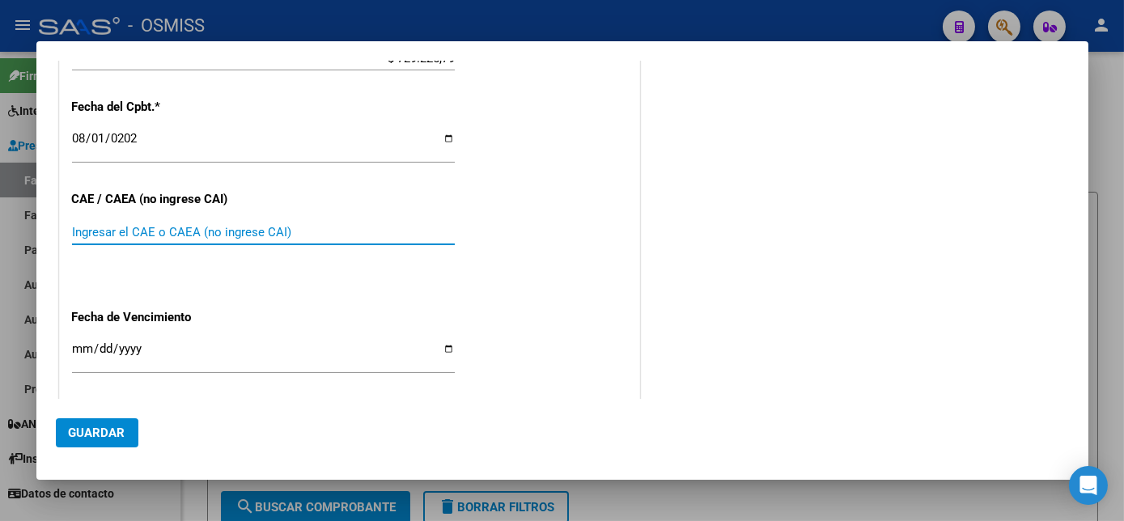
paste input "75316576236214"
type input "75316576236214"
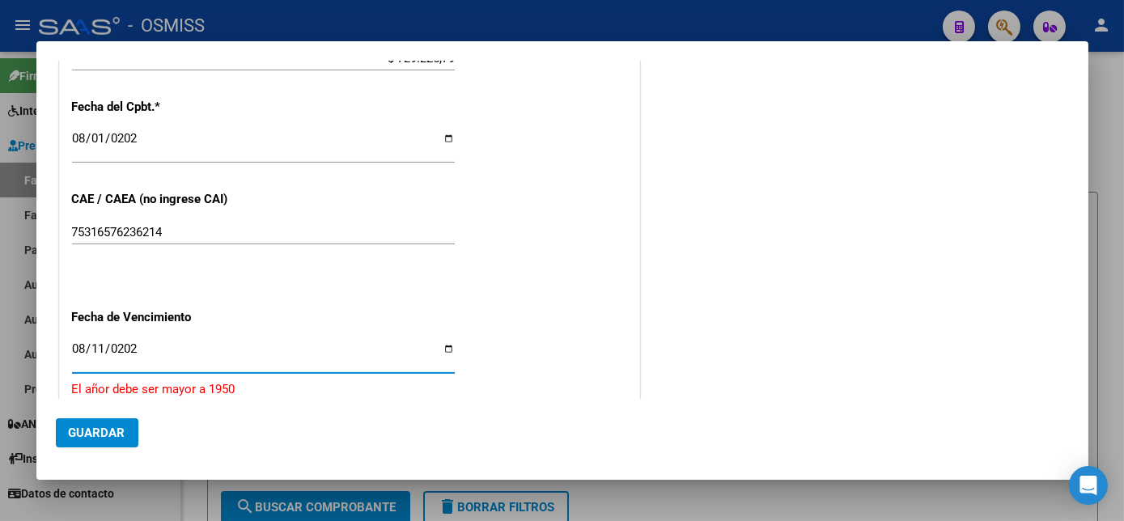
type input "[DATE]"
click at [109, 427] on span "Guardar" at bounding box center [97, 433] width 57 height 15
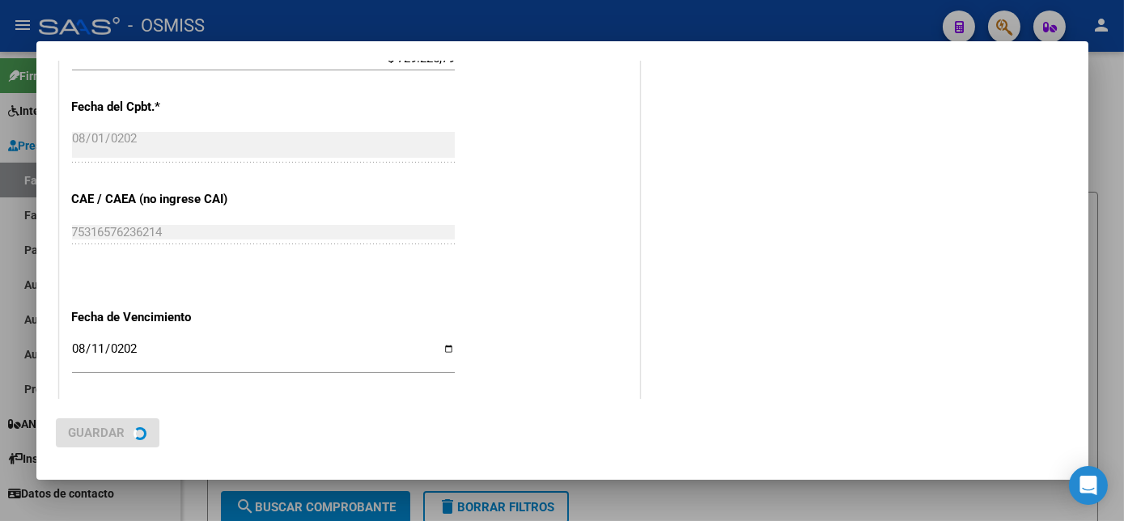
scroll to position [0, 0]
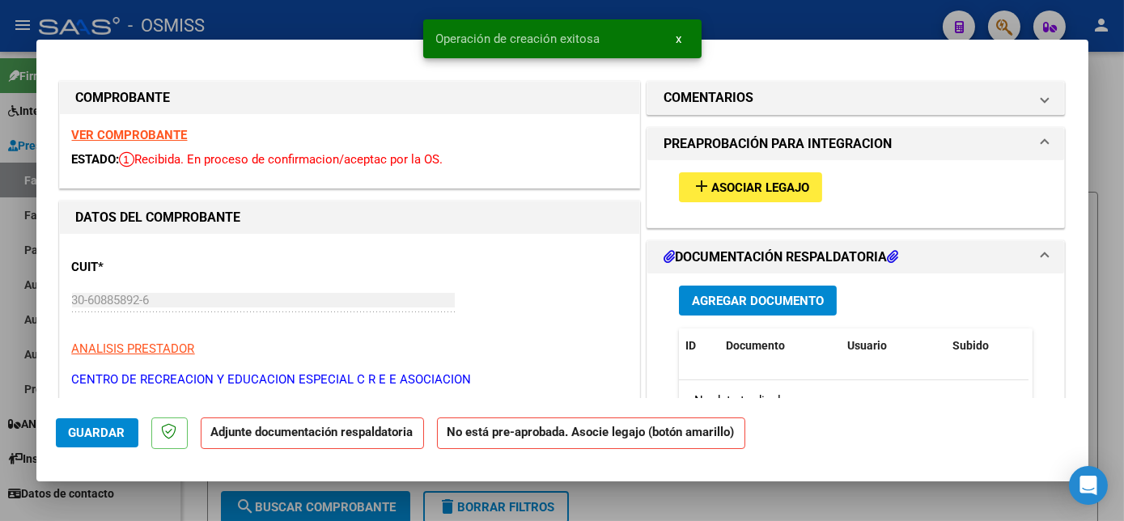
click at [742, 194] on span "Asociar Legajo" at bounding box center [761, 188] width 98 height 15
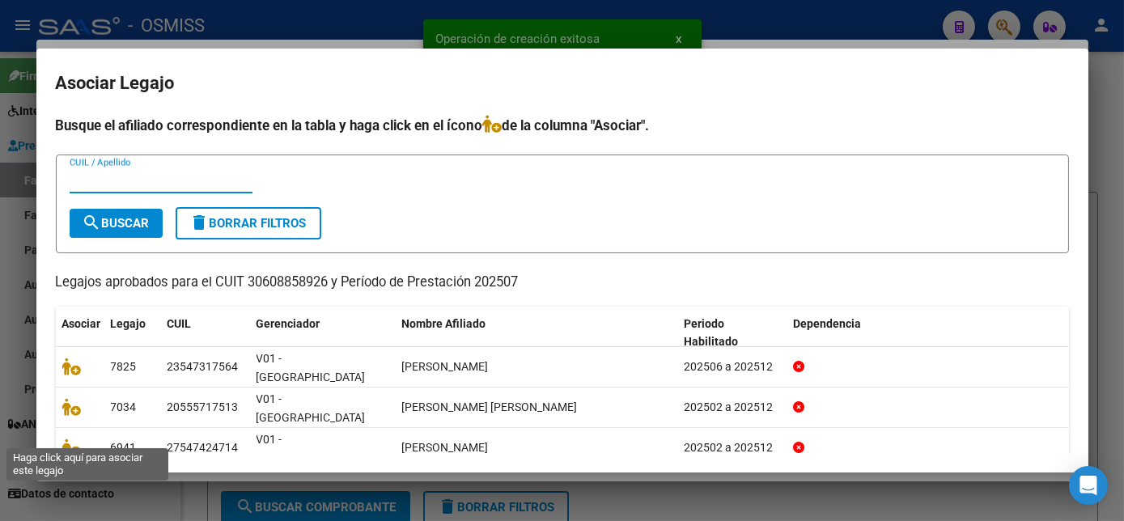
click at [69, 479] on icon at bounding box center [71, 488] width 19 height 18
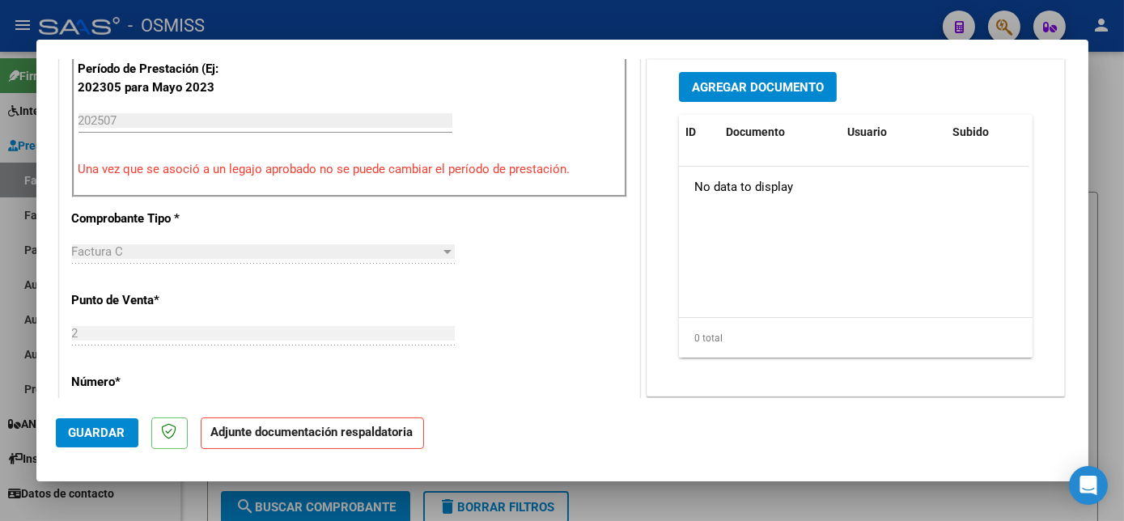
scroll to position [447, 0]
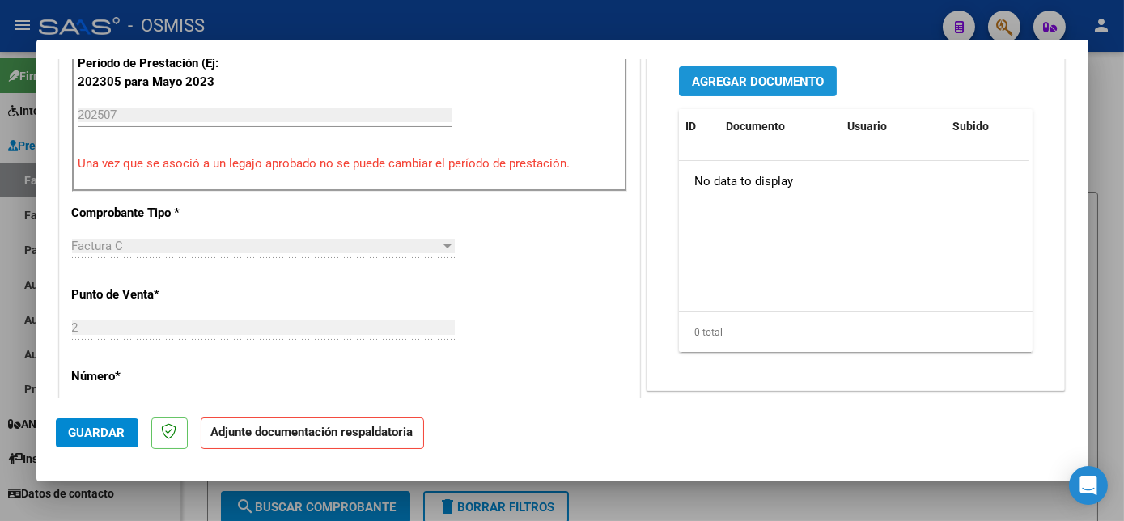
click at [795, 79] on span "Agregar Documento" at bounding box center [758, 81] width 132 height 15
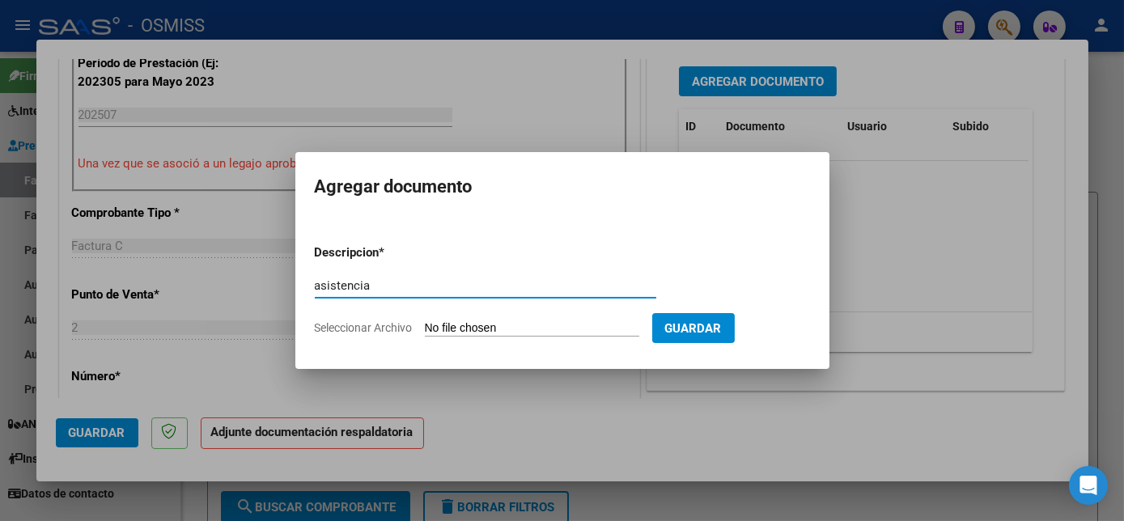
type input "asistencia"
click at [539, 328] on input "Seleccionar Archivo" at bounding box center [532, 328] width 215 height 15
type input "C:\fakepath\Asistencia [PERSON_NAME] 07-2025 - cree [PERSON_NAME].pdf"
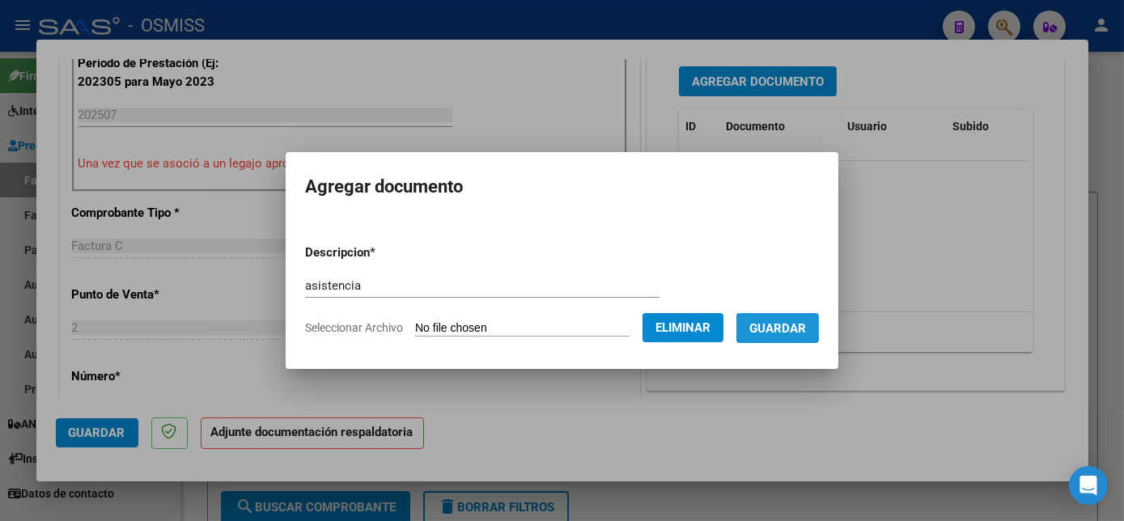
click at [796, 337] on button "Guardar" at bounding box center [778, 328] width 83 height 30
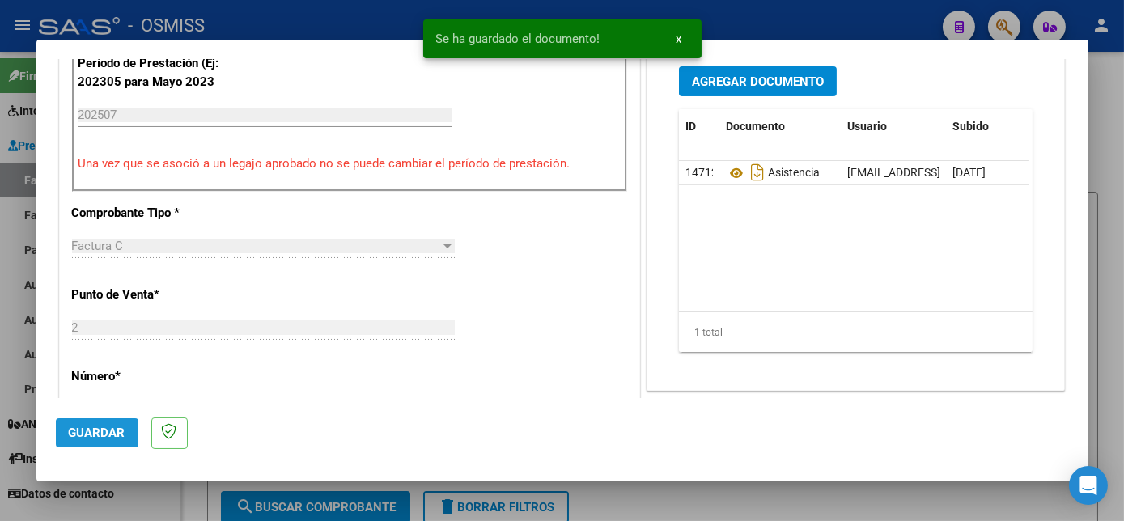
click at [101, 440] on button "Guardar" at bounding box center [97, 432] width 83 height 29
click at [170, 506] on div at bounding box center [562, 260] width 1124 height 521
type input "$ 0,00"
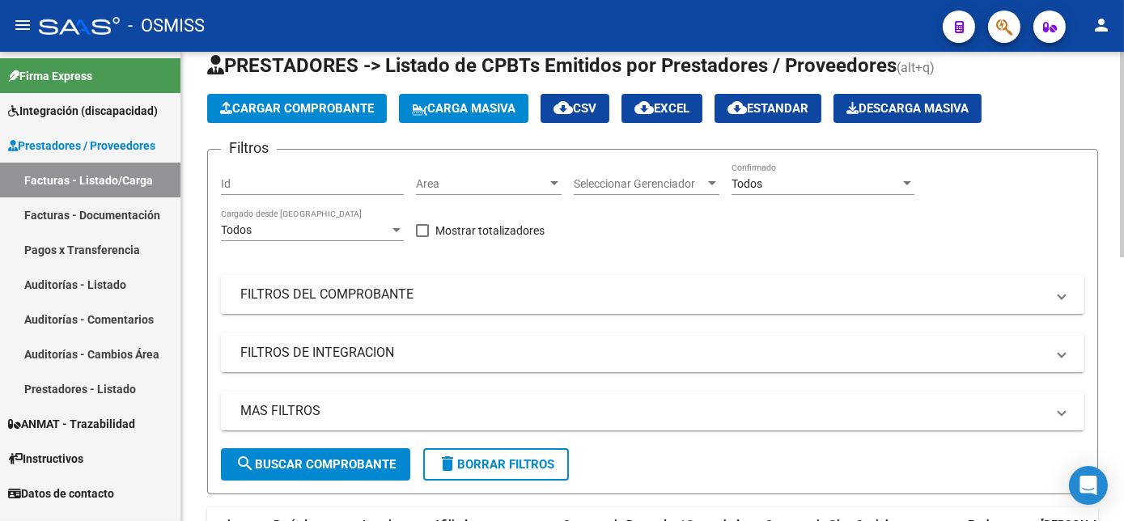
scroll to position [37, 0]
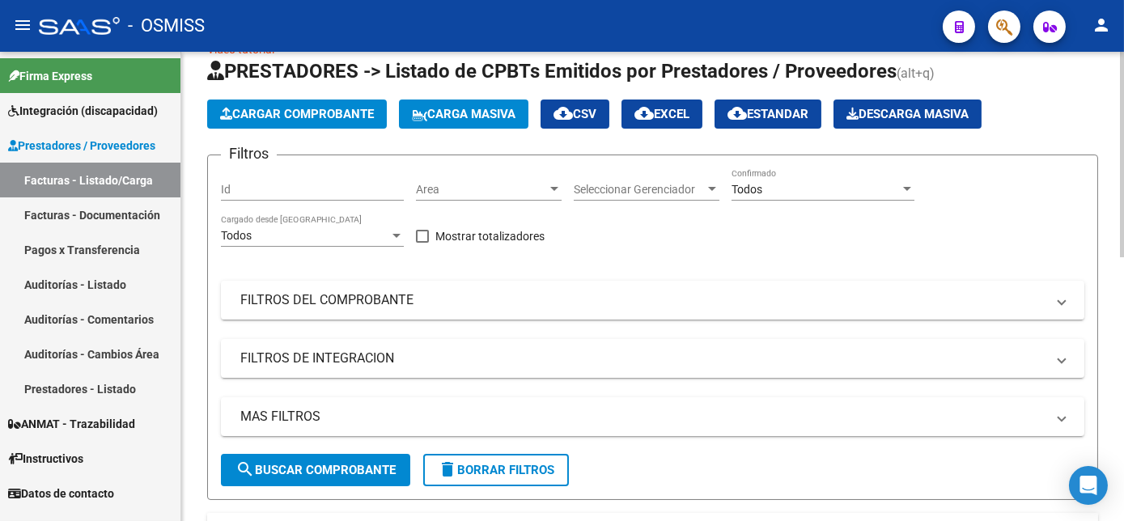
click at [1124, 152] on html "menu - OSMISS person Firma Express Integración (discapacidad) Legajos Prestador…" at bounding box center [562, 260] width 1124 height 521
click at [319, 119] on span "Cargar Comprobante" at bounding box center [297, 114] width 154 height 15
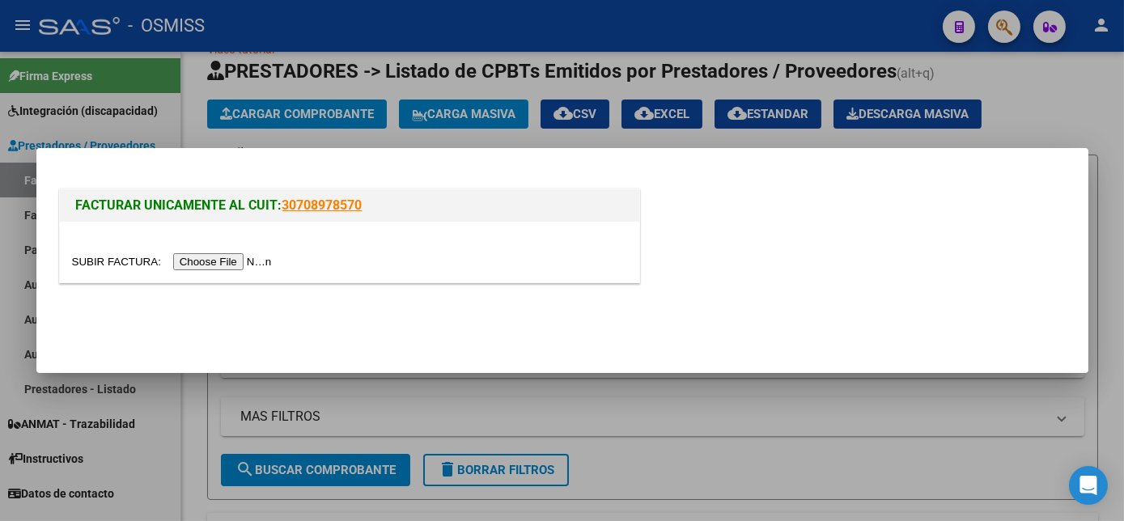
click at [216, 263] on input "file" at bounding box center [174, 261] width 205 height 17
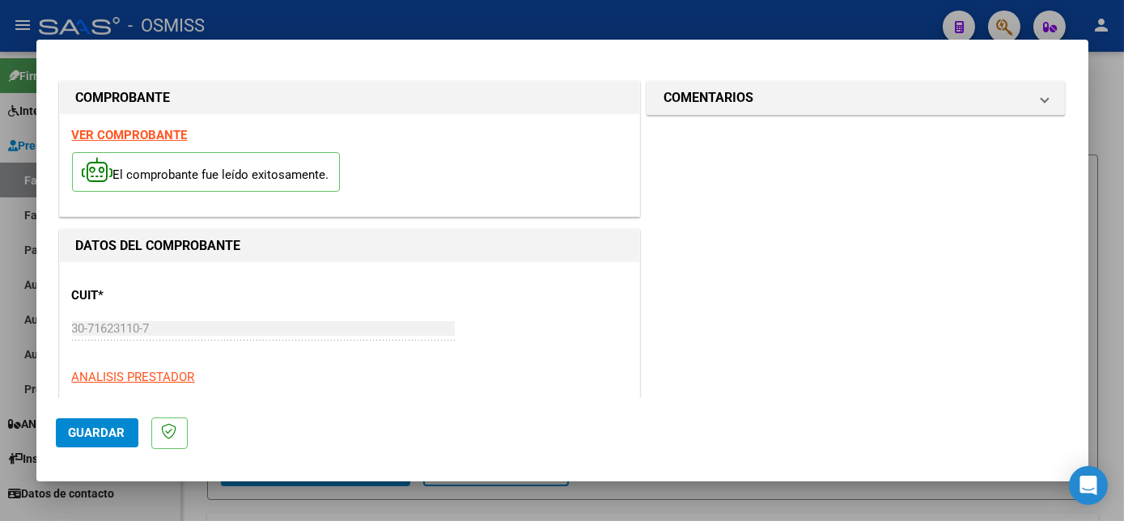
scroll to position [254, 0]
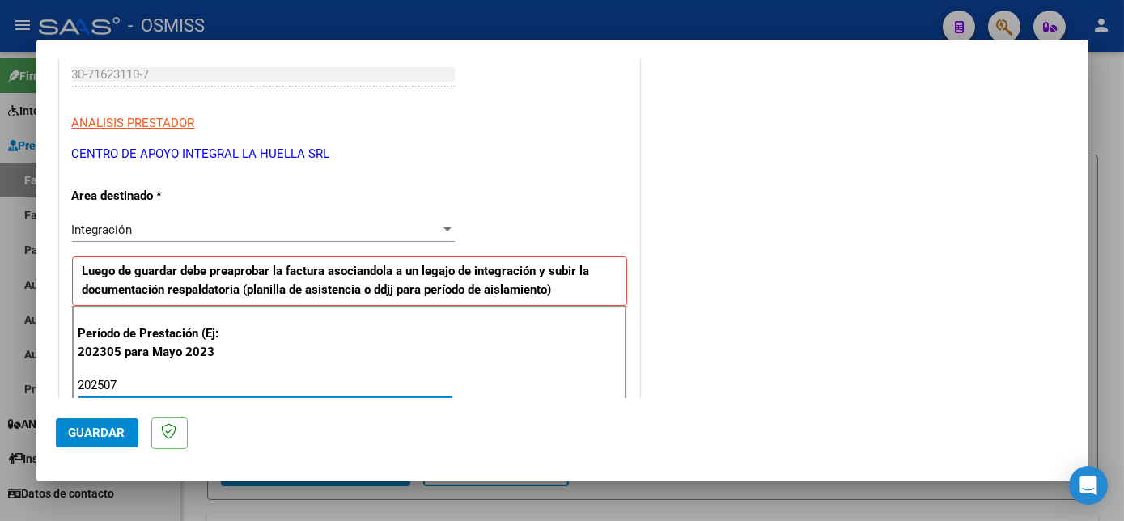
type input "202507"
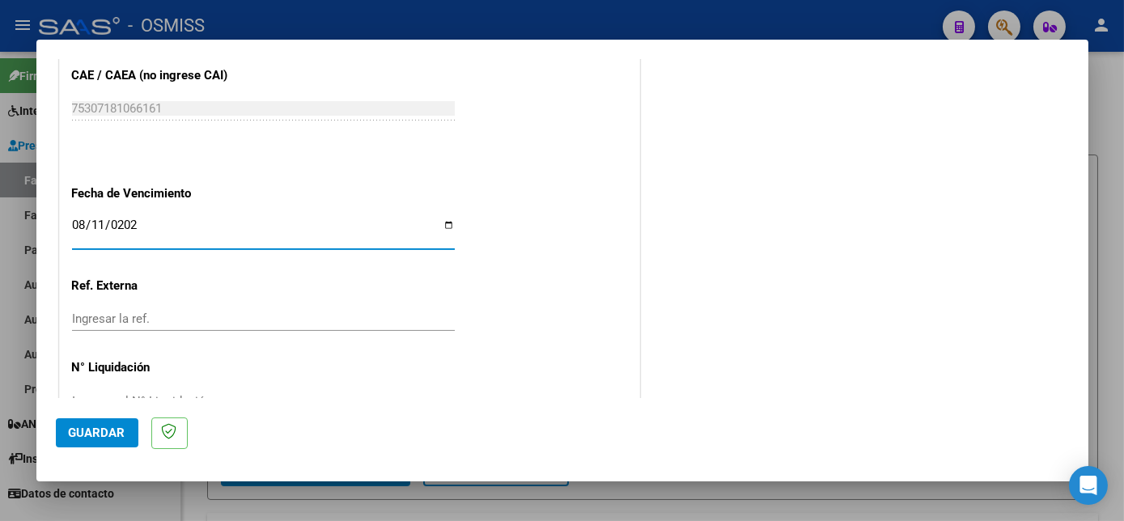
type input "[DATE]"
click at [91, 424] on button "Guardar" at bounding box center [97, 432] width 83 height 29
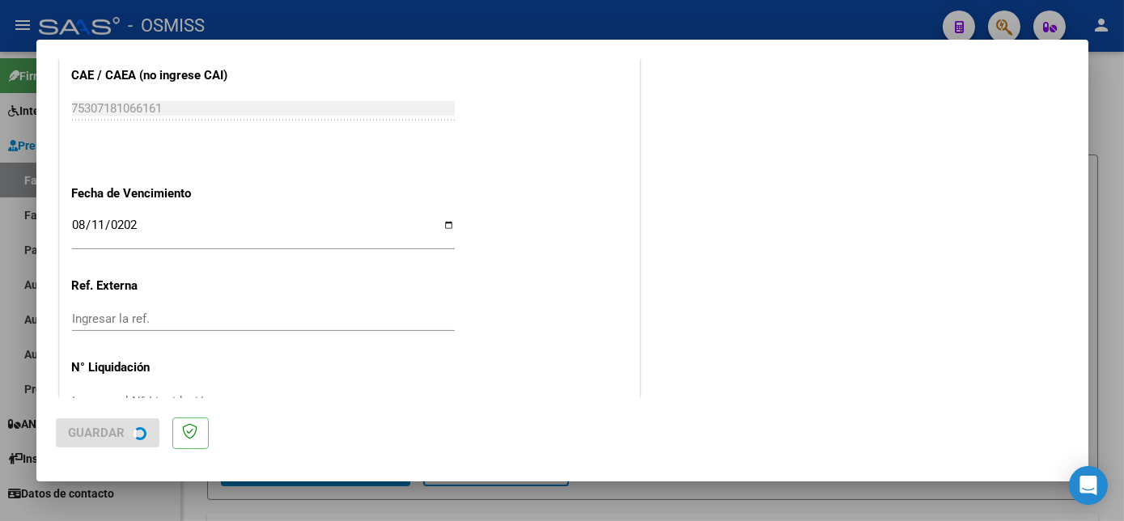
scroll to position [0, 0]
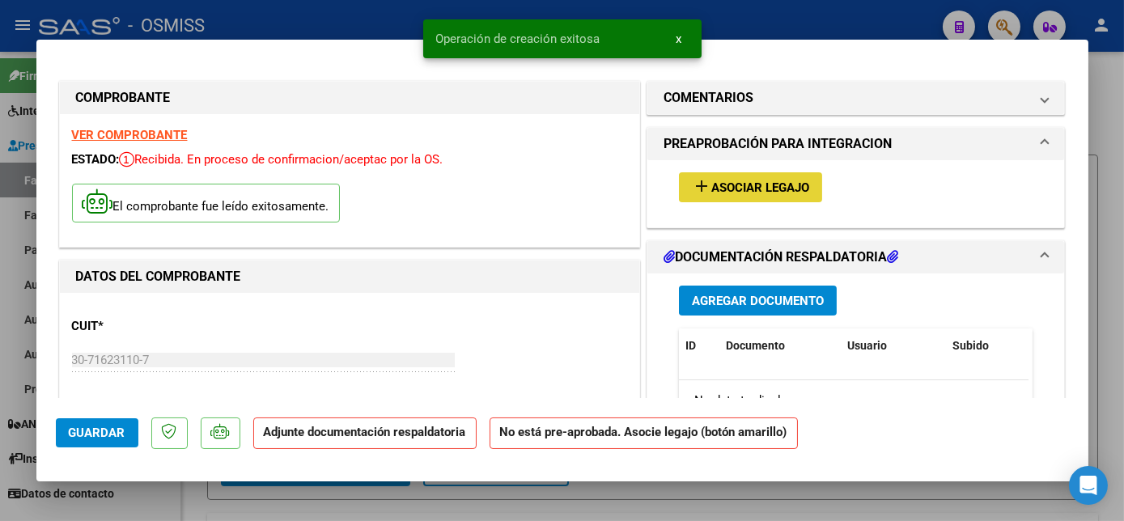
click at [747, 183] on span "Asociar Legajo" at bounding box center [761, 188] width 98 height 15
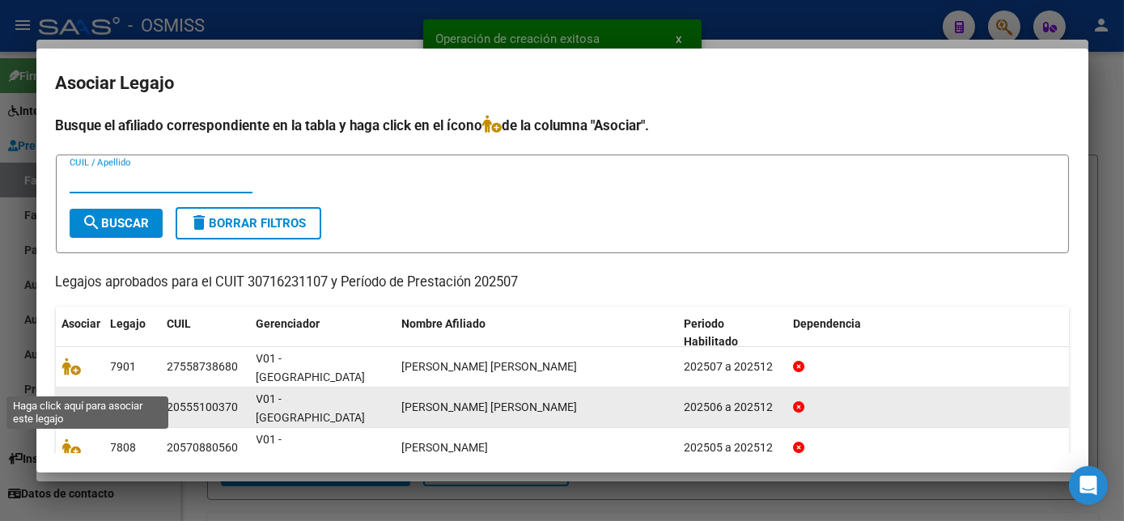
click at [80, 401] on span at bounding box center [74, 407] width 24 height 13
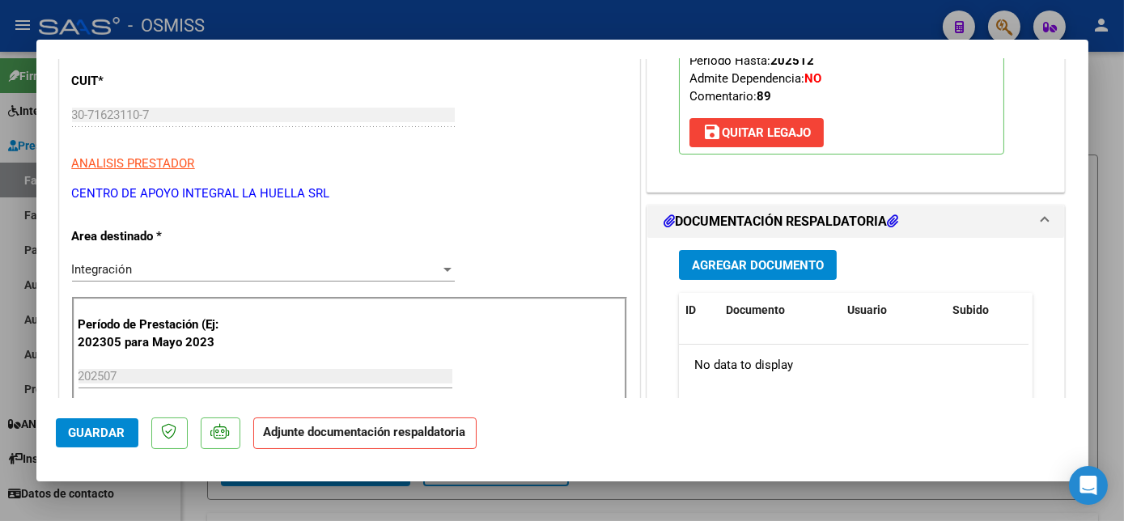
scroll to position [282, 0]
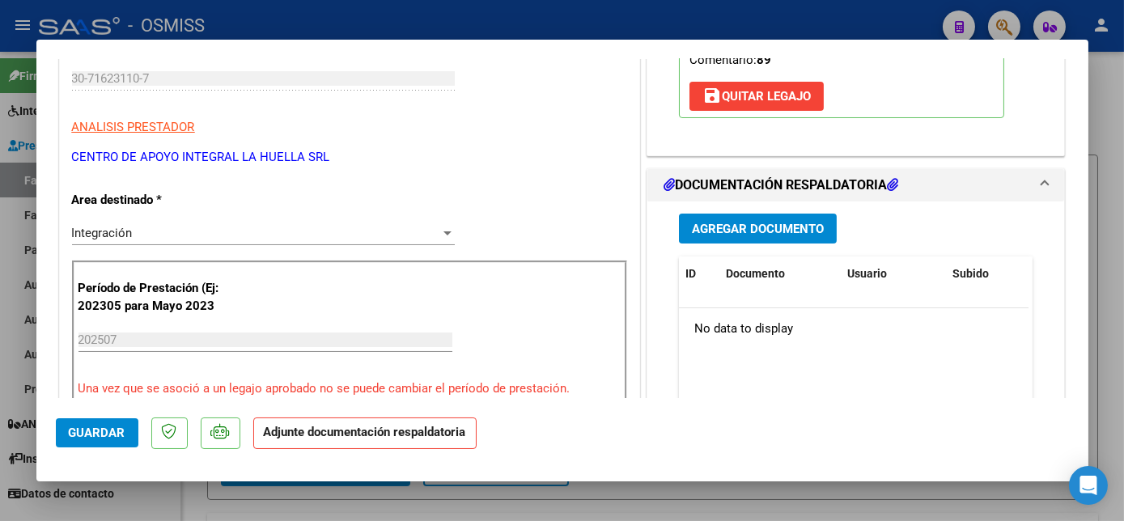
click at [798, 225] on span "Agregar Documento" at bounding box center [758, 229] width 132 height 15
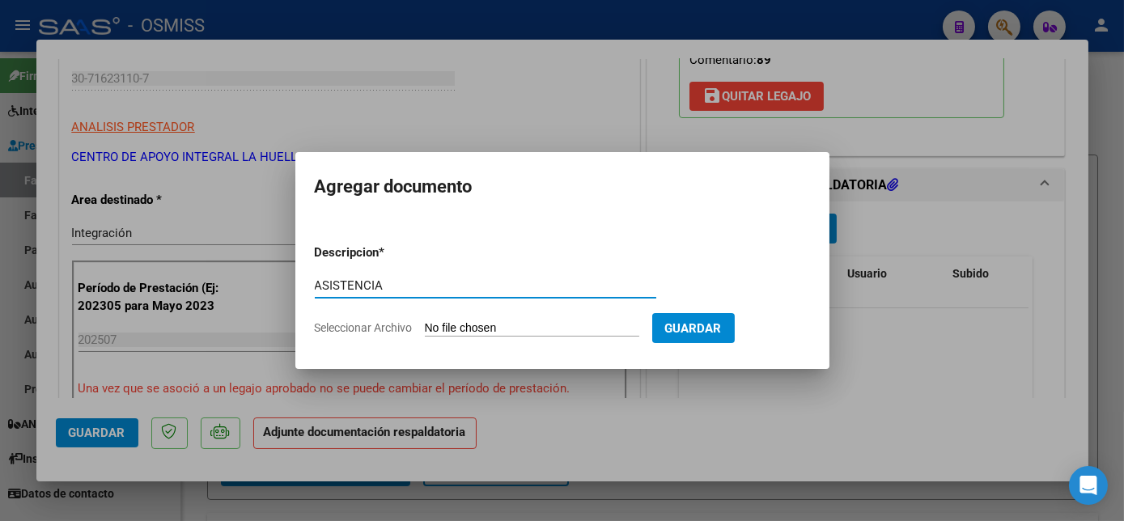
type input "ASISTENCIA"
click at [519, 328] on input "Seleccionar Archivo" at bounding box center [532, 328] width 215 height 15
type input "C:\fakepath\[PERSON_NAME] [PERSON_NAME] PLANILLA ASISTENCIA JULIO S OSMISS - [P…"
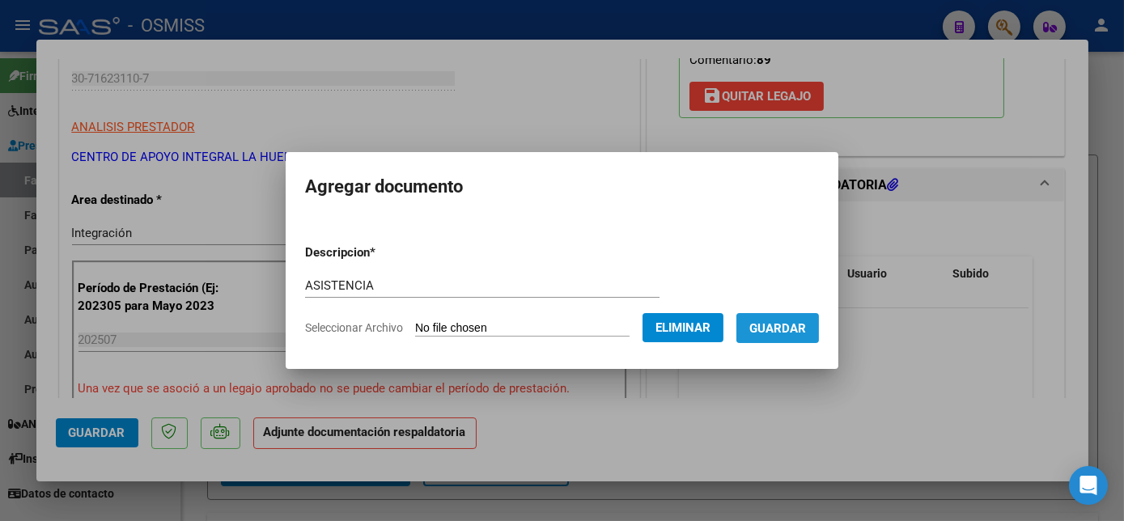
click at [788, 324] on span "Guardar" at bounding box center [778, 328] width 57 height 15
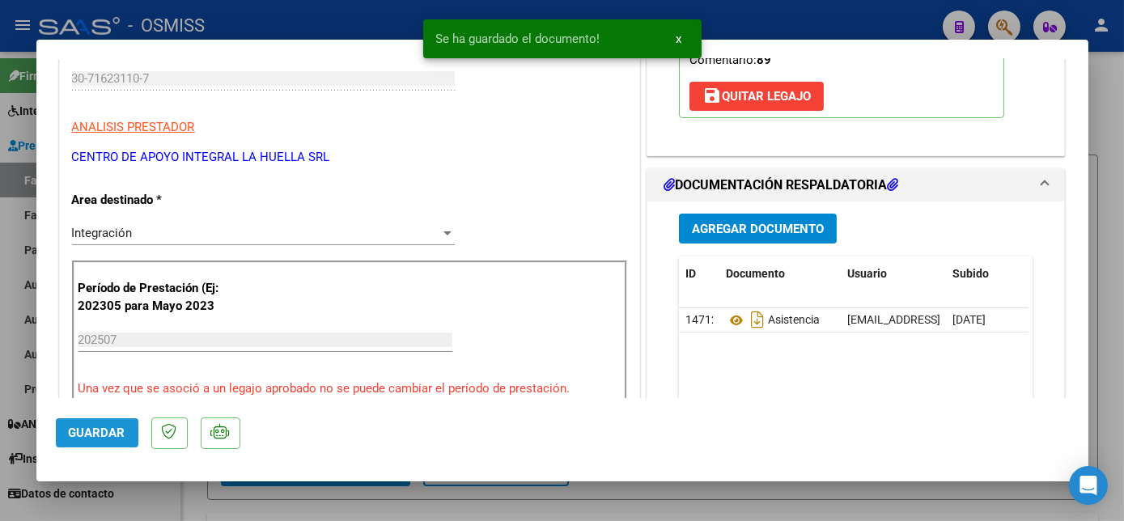
click at [113, 435] on span "Guardar" at bounding box center [97, 433] width 57 height 15
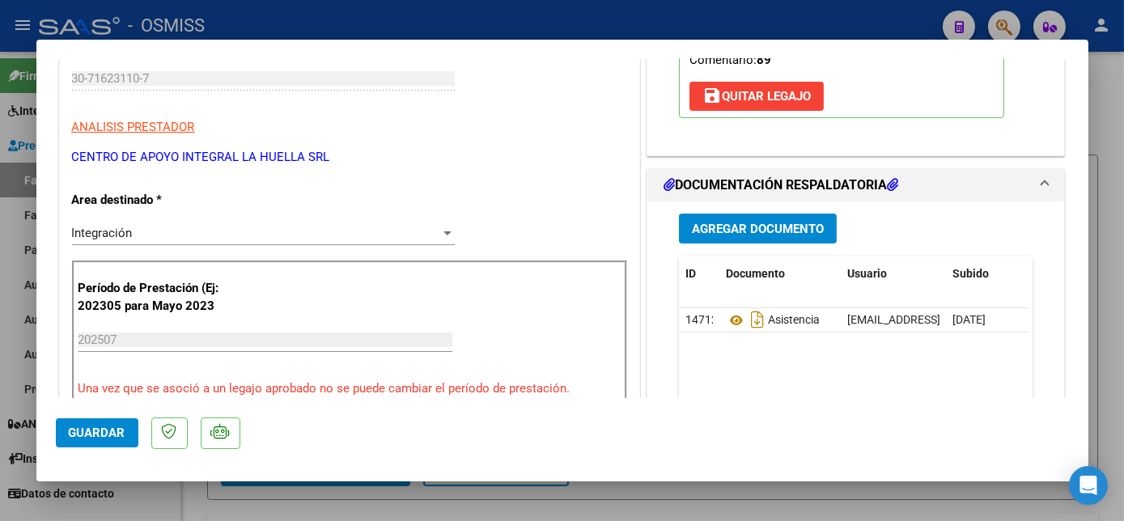
click at [91, 433] on span "Guardar" at bounding box center [97, 433] width 57 height 15
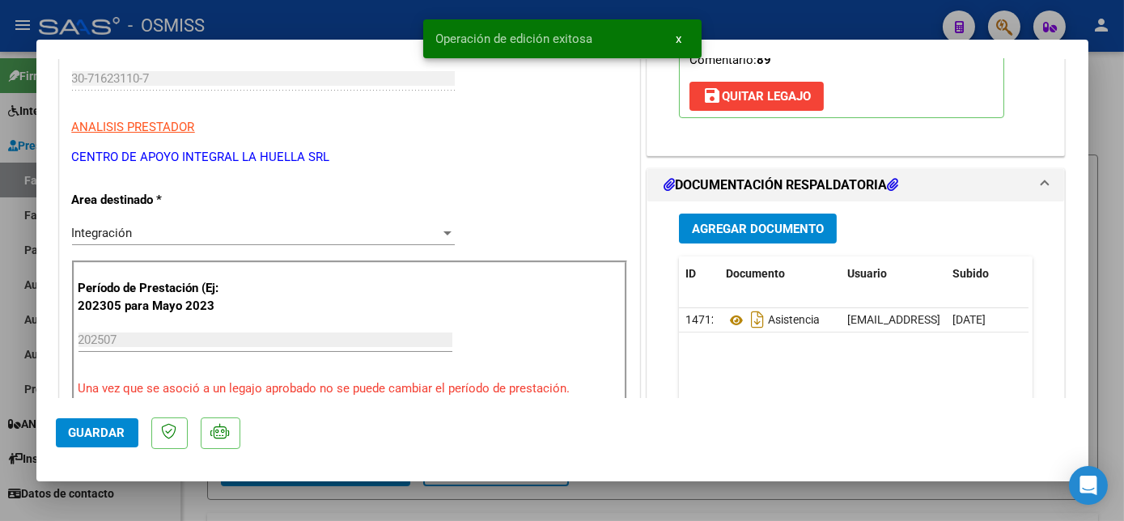
click at [151, 502] on div at bounding box center [562, 260] width 1124 height 521
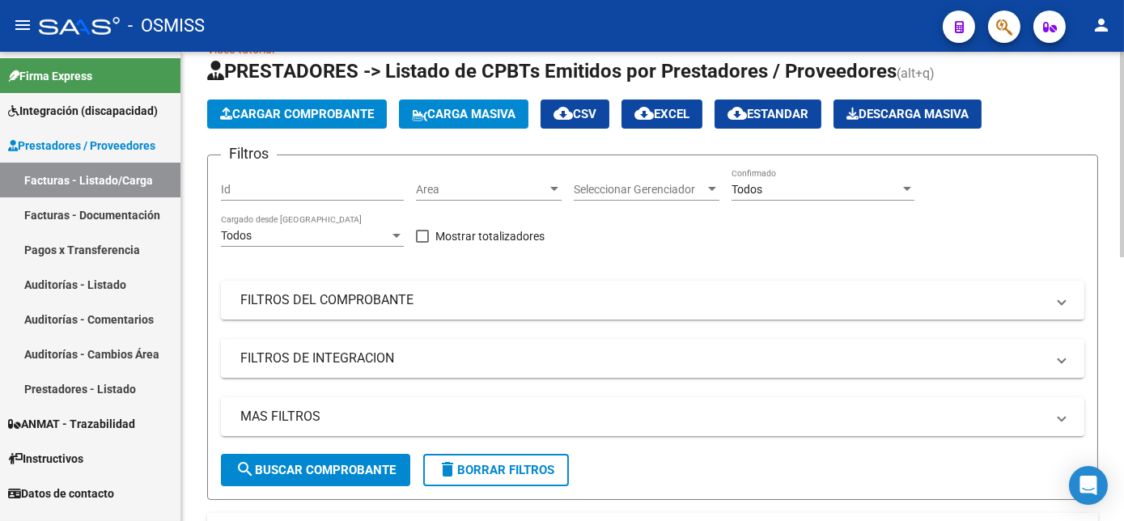
click at [321, 111] on span "Cargar Comprobante" at bounding box center [297, 114] width 154 height 15
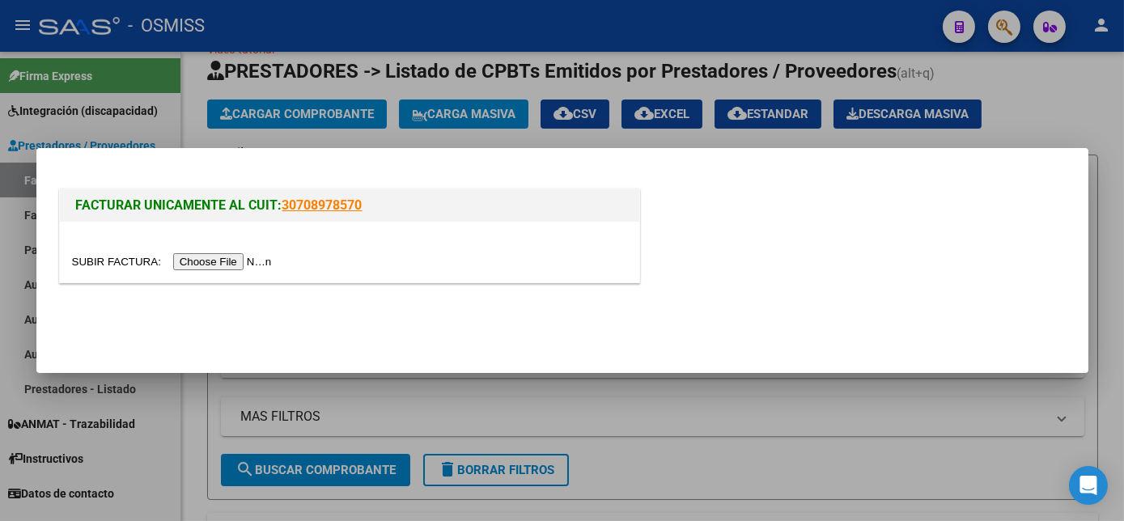
click at [225, 257] on input "file" at bounding box center [174, 261] width 205 height 17
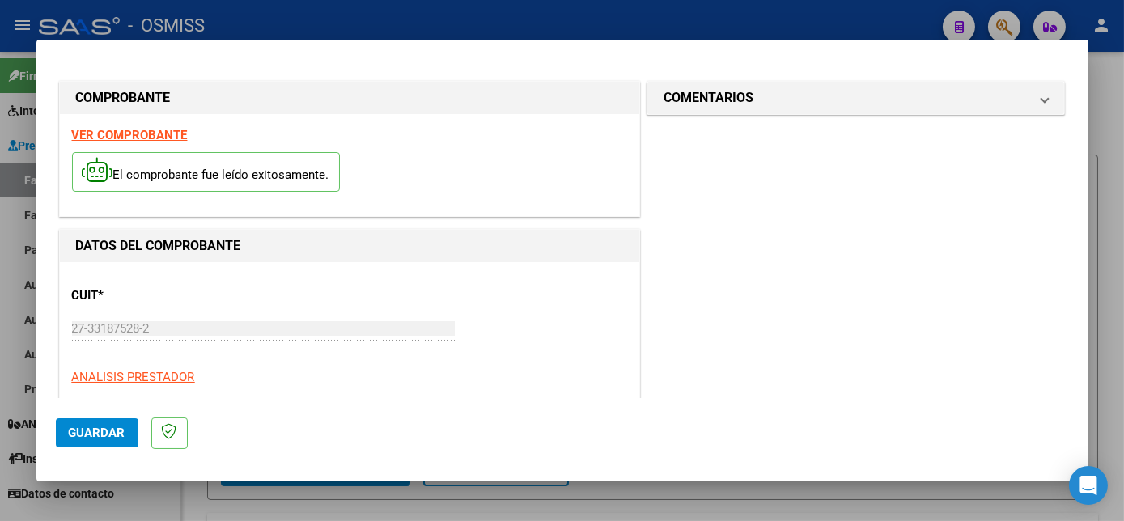
scroll to position [254, 0]
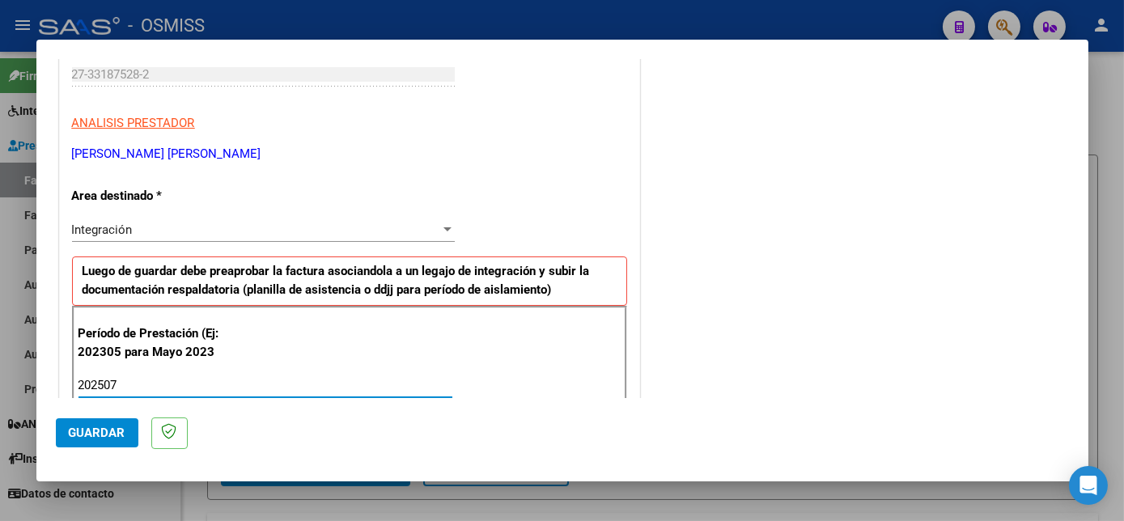
type input "202507"
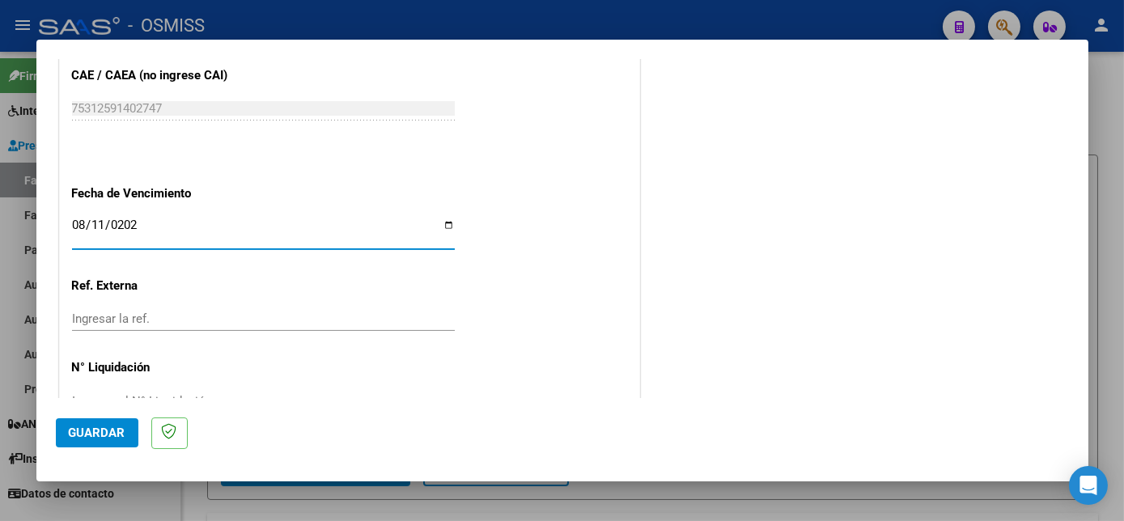
type input "[DATE]"
click at [108, 431] on span "Guardar" at bounding box center [97, 433] width 57 height 15
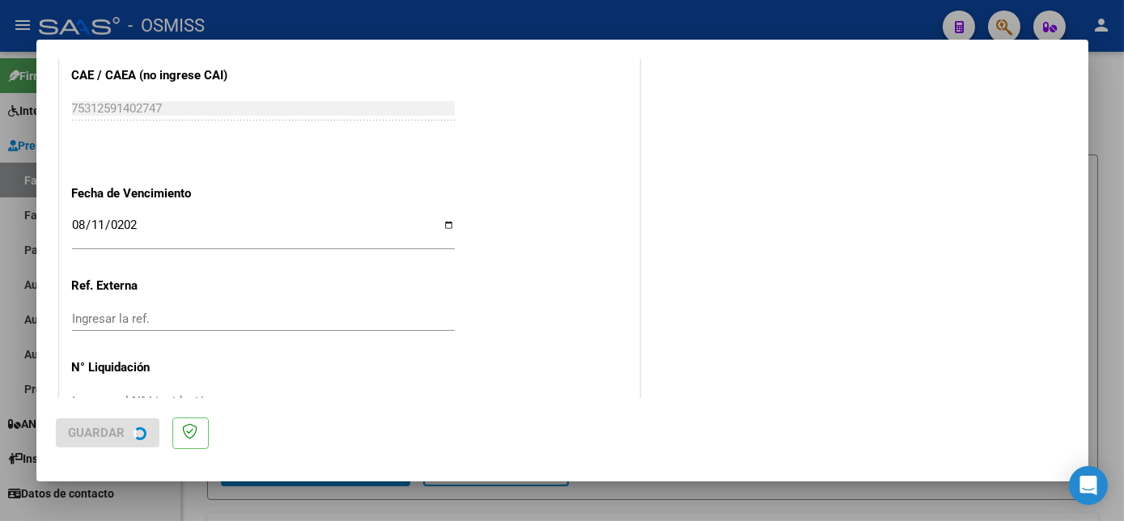
scroll to position [0, 0]
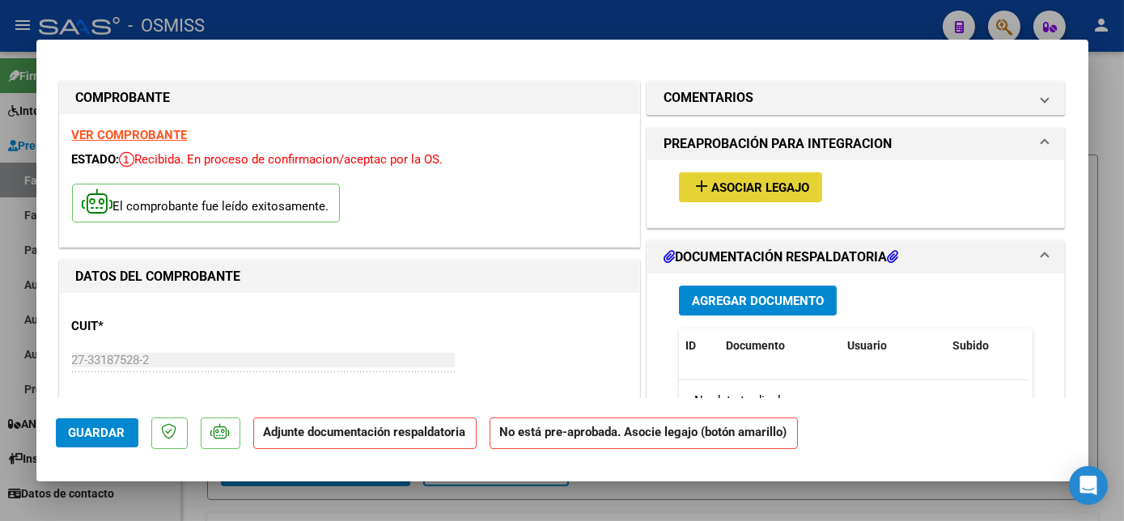
click at [746, 188] on span "Asociar Legajo" at bounding box center [761, 188] width 98 height 15
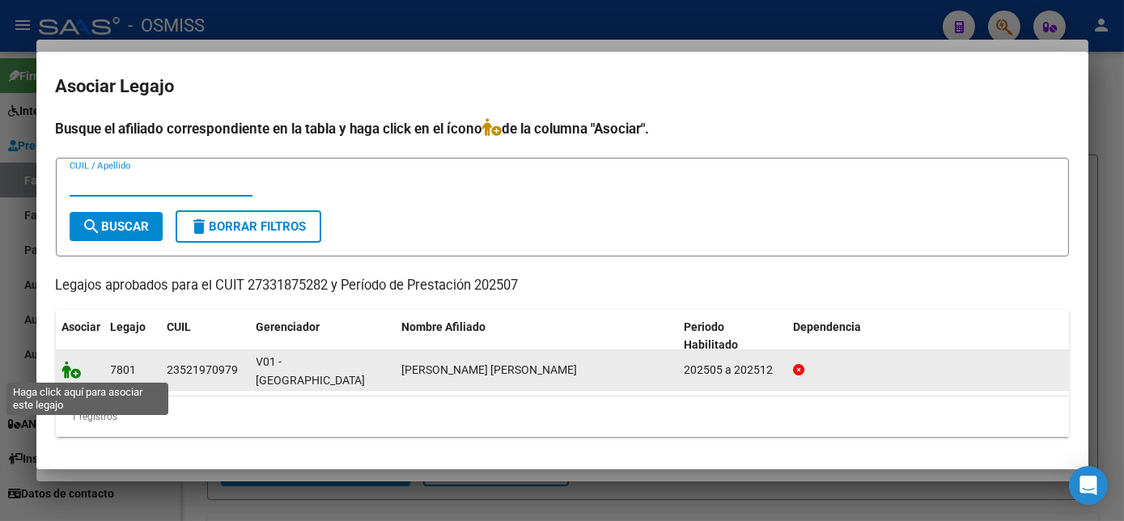
click at [68, 371] on icon at bounding box center [71, 370] width 19 height 18
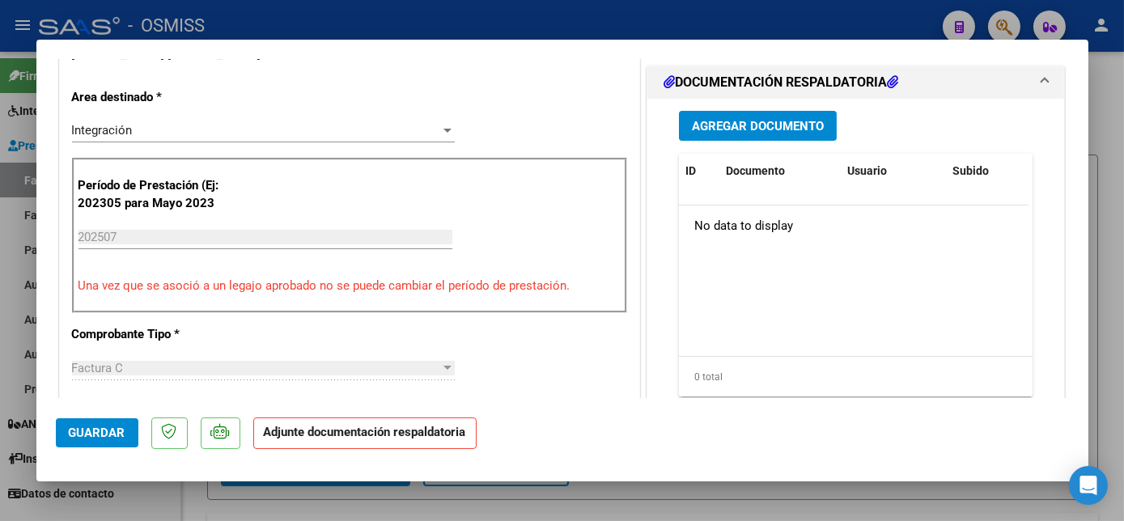
scroll to position [382, 0]
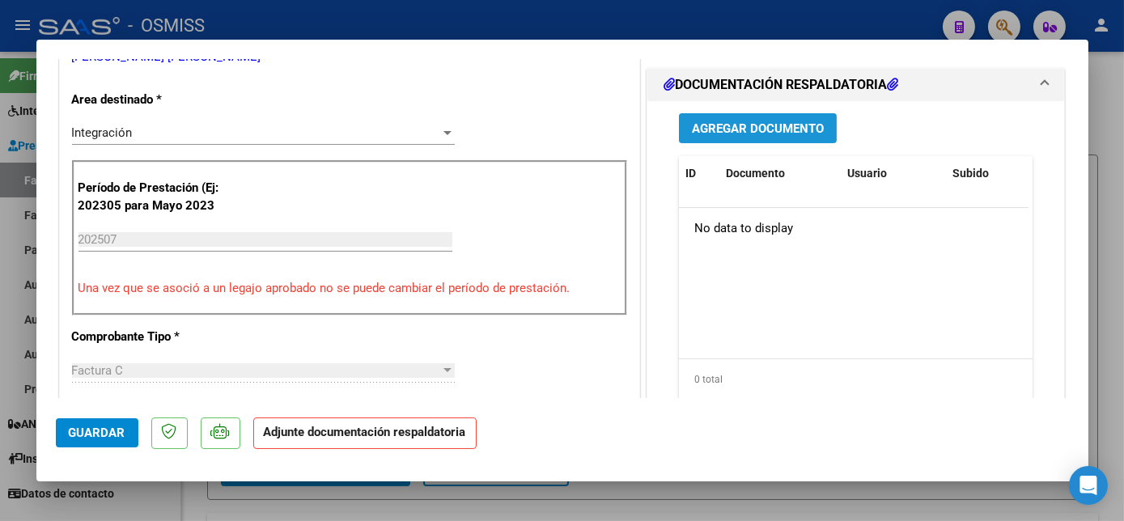
click at [765, 121] on span "Agregar Documento" at bounding box center [758, 128] width 132 height 15
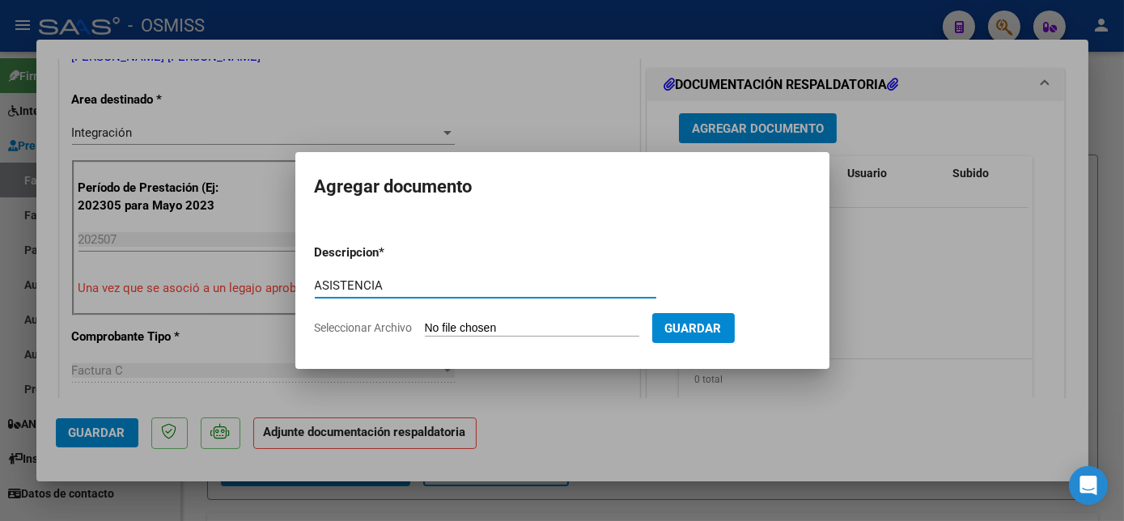
type input "ASISTENCIA"
click at [467, 329] on input "Seleccionar Archivo" at bounding box center [532, 328] width 215 height 15
type input "C:\fakepath\Asist [PERSON_NAME] - [PERSON_NAME].pdf"
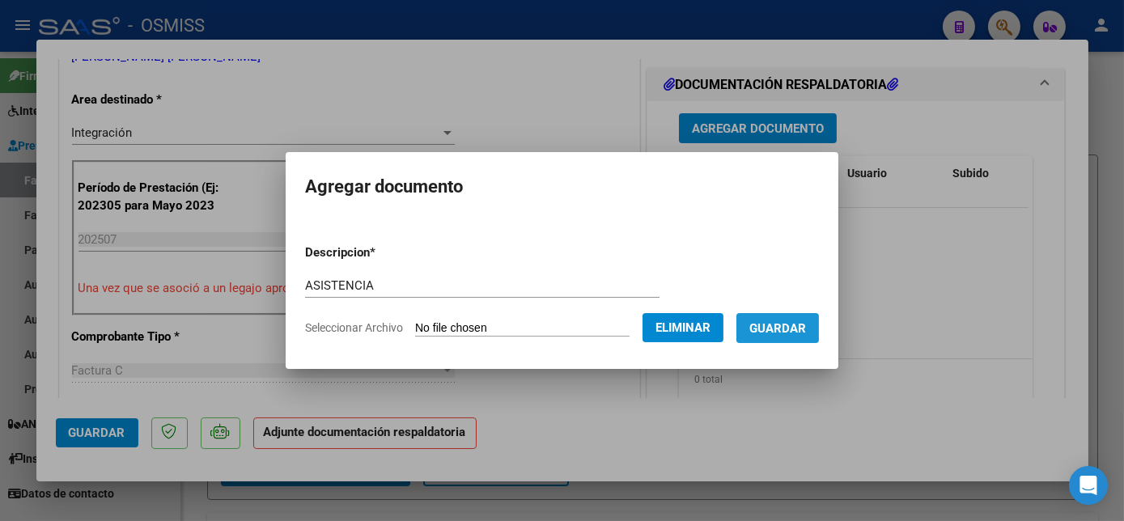
click at [781, 328] on span "Guardar" at bounding box center [778, 328] width 57 height 15
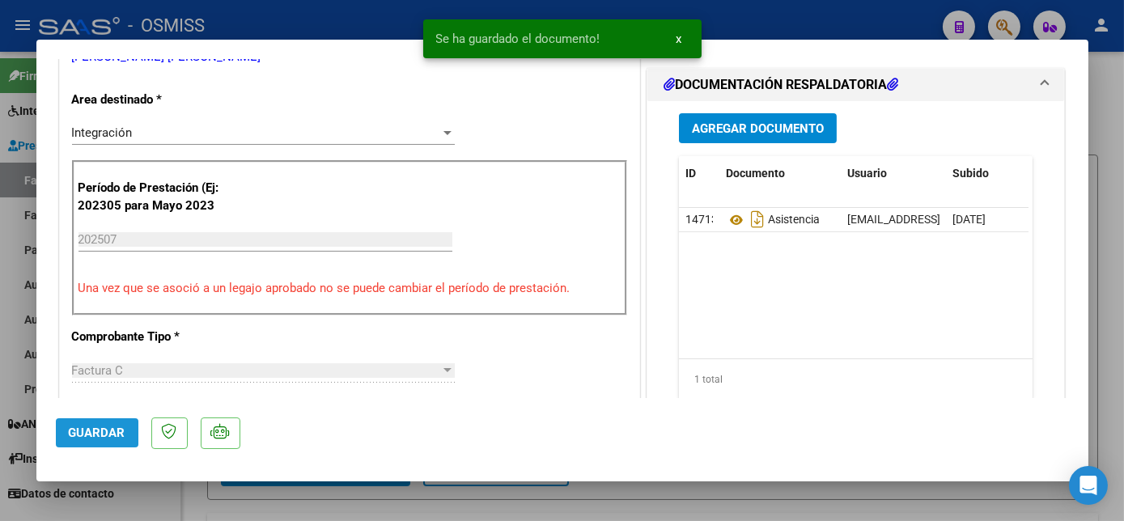
click at [127, 433] on button "Guardar" at bounding box center [97, 432] width 83 height 29
click at [150, 495] on div at bounding box center [562, 260] width 1124 height 521
type input "$ 0,00"
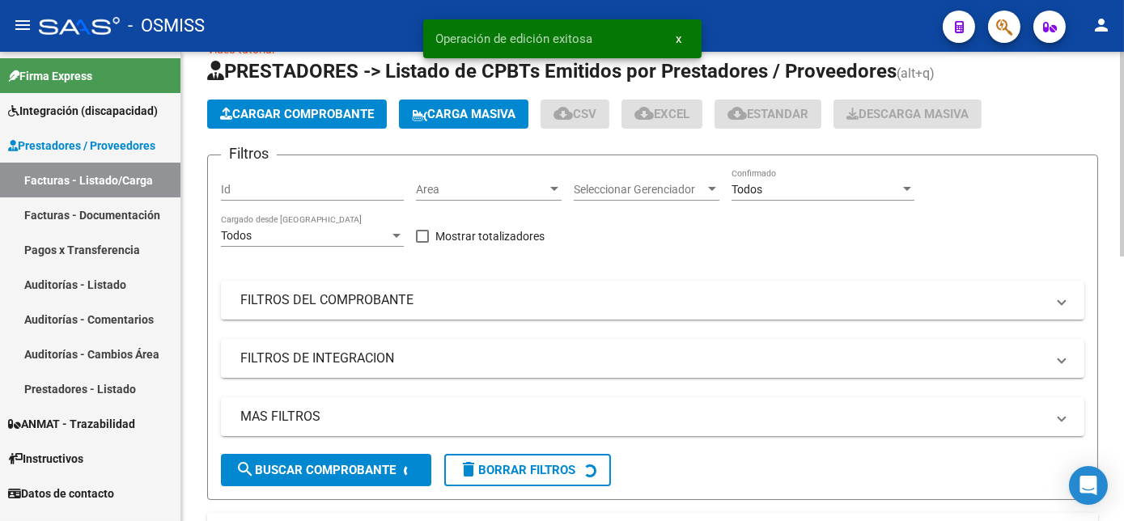
click at [321, 108] on span "Cargar Comprobante" at bounding box center [297, 114] width 154 height 15
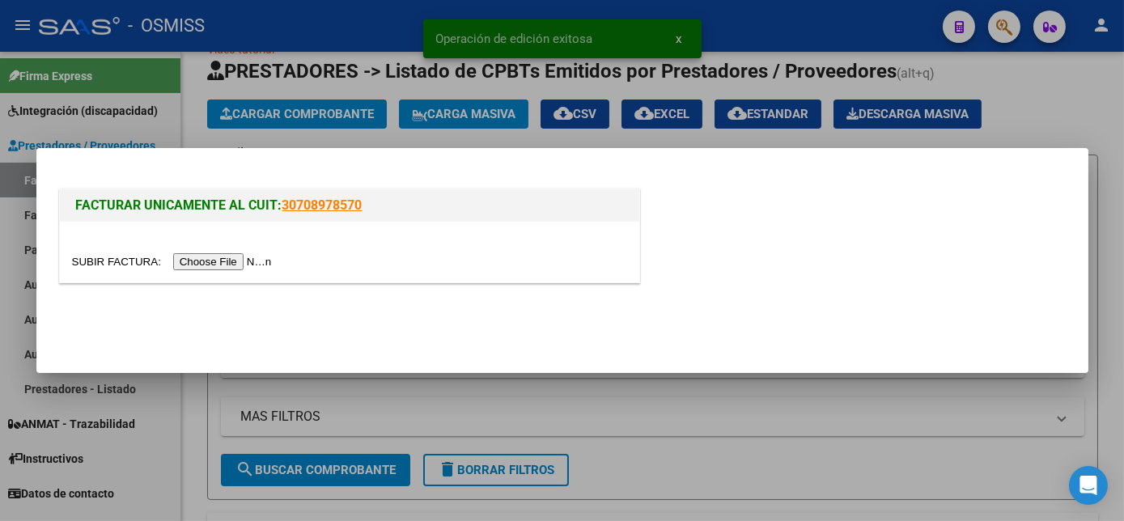
click at [207, 262] on input "file" at bounding box center [174, 261] width 205 height 17
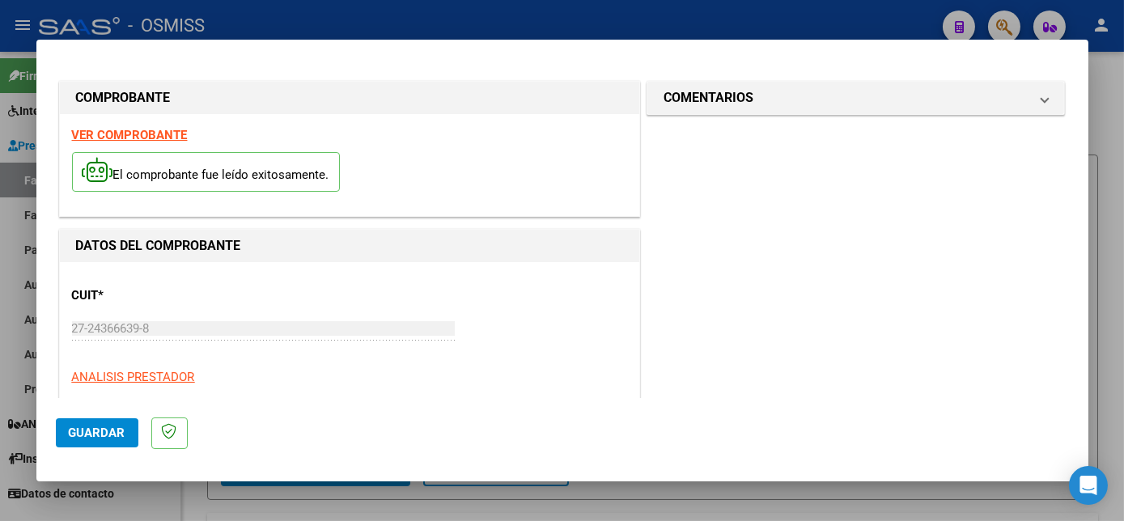
scroll to position [254, 0]
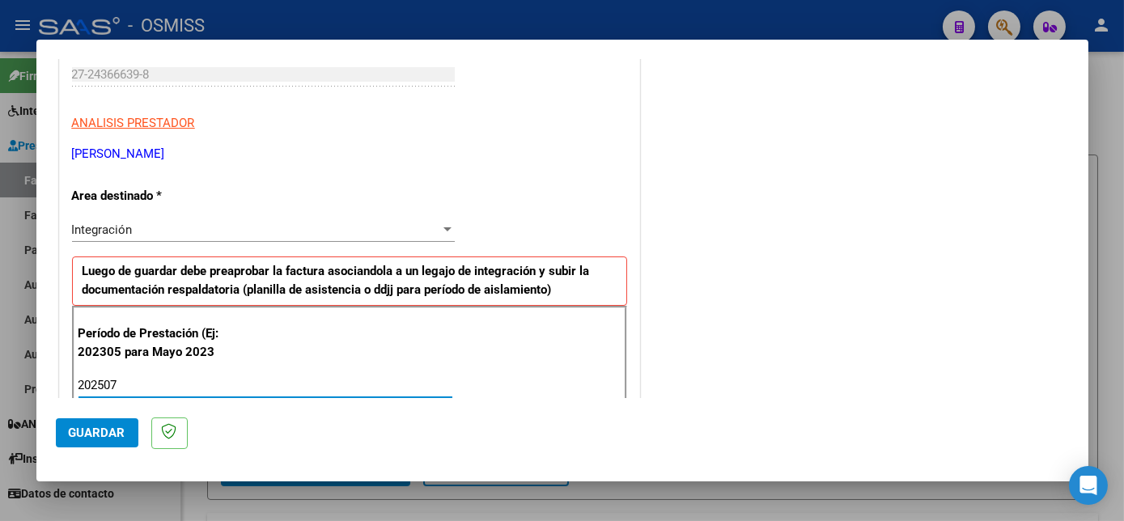
type input "202507"
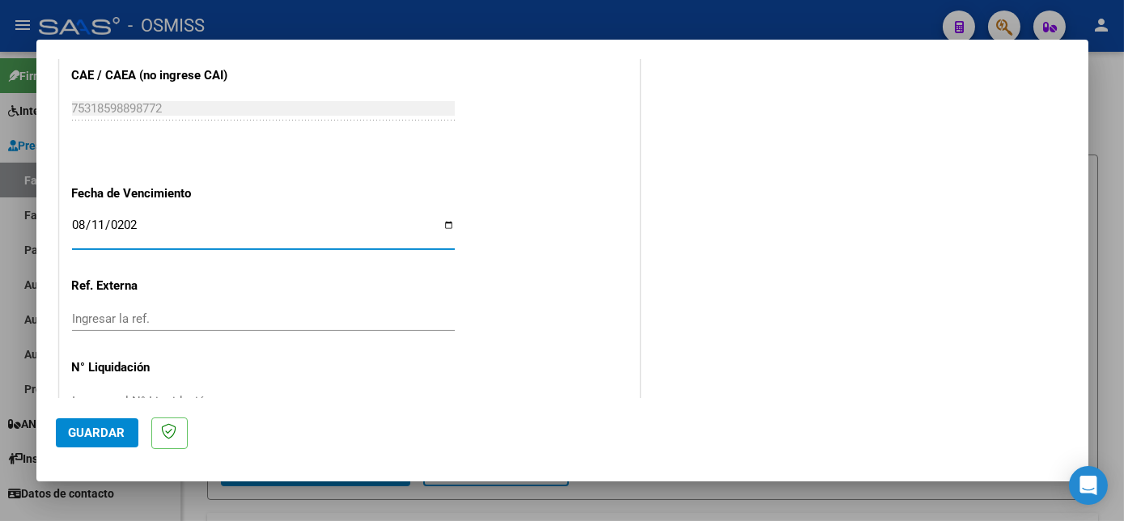
type input "[DATE]"
click at [106, 437] on span "Guardar" at bounding box center [97, 433] width 57 height 15
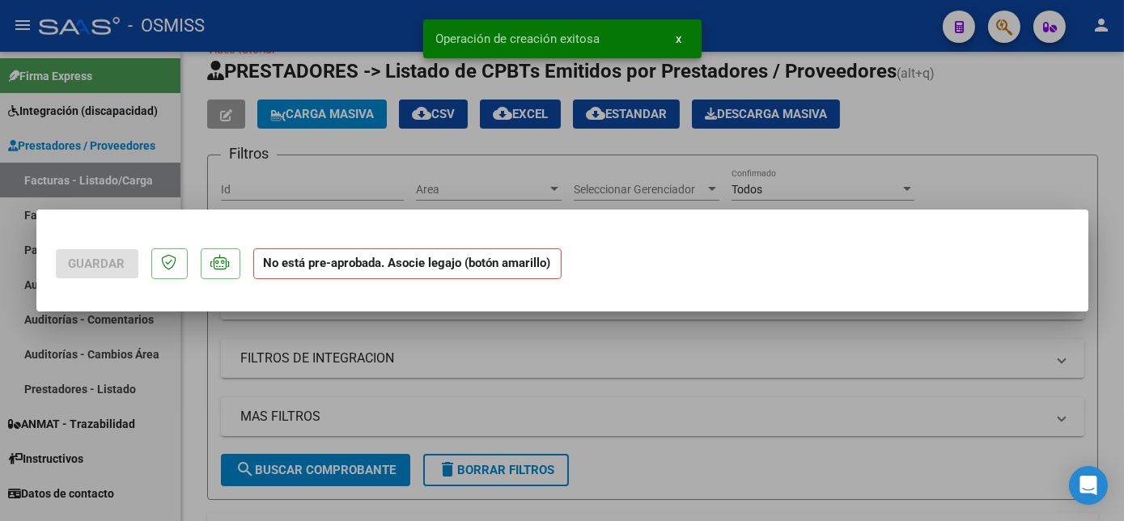
scroll to position [0, 0]
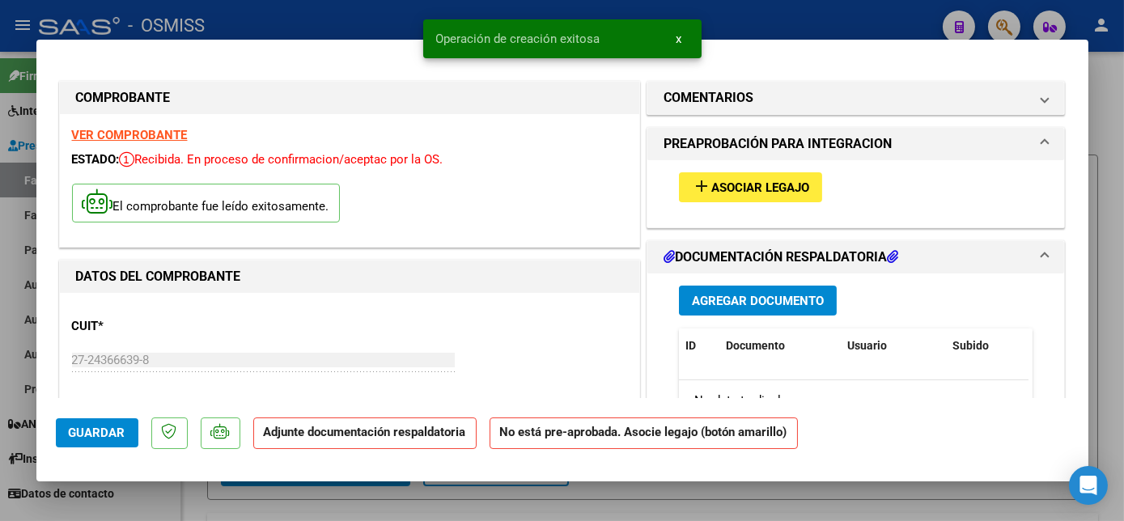
click at [730, 186] on span "Asociar Legajo" at bounding box center [761, 188] width 98 height 15
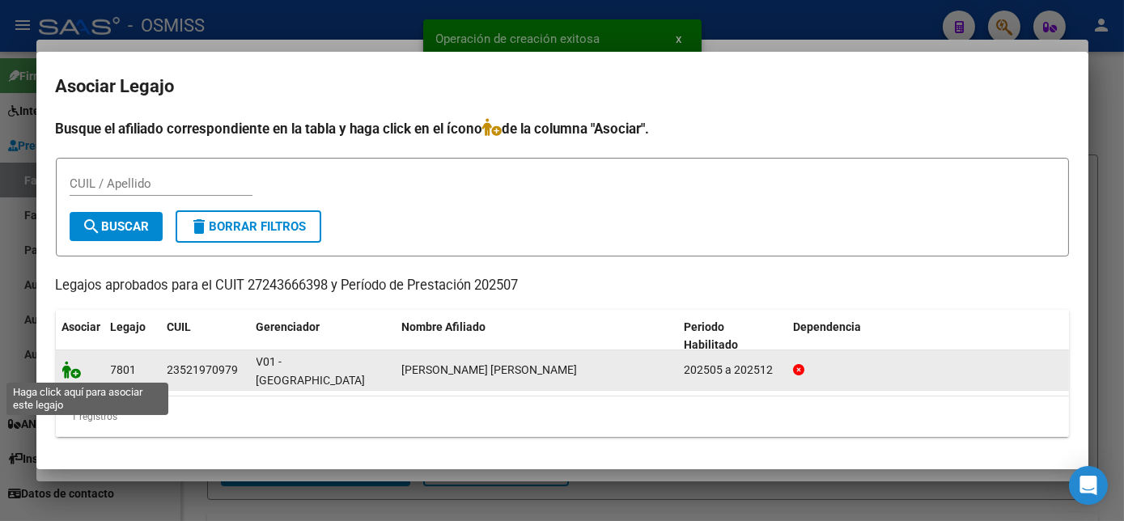
click at [74, 372] on icon at bounding box center [71, 370] width 19 height 18
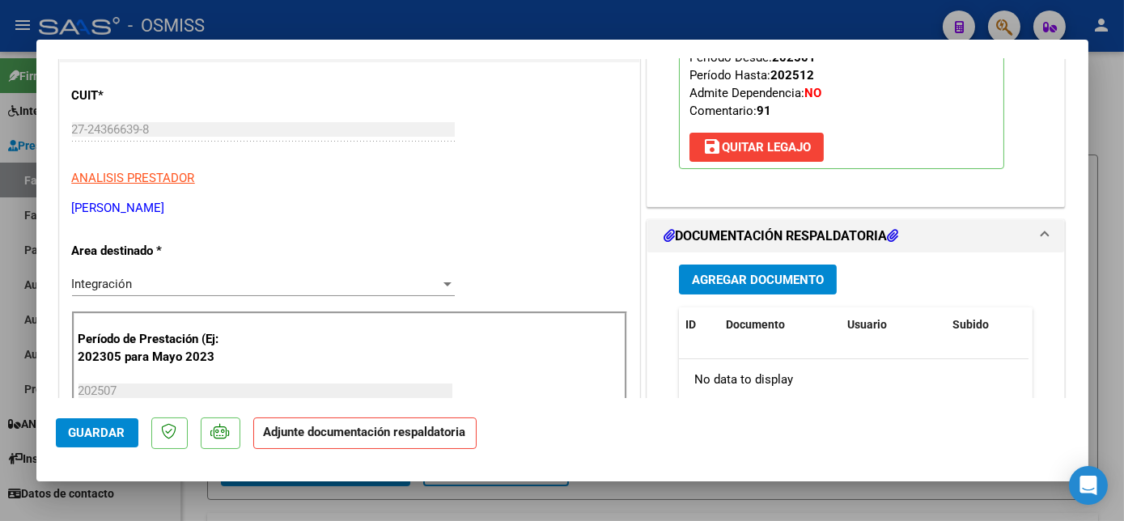
scroll to position [245, 0]
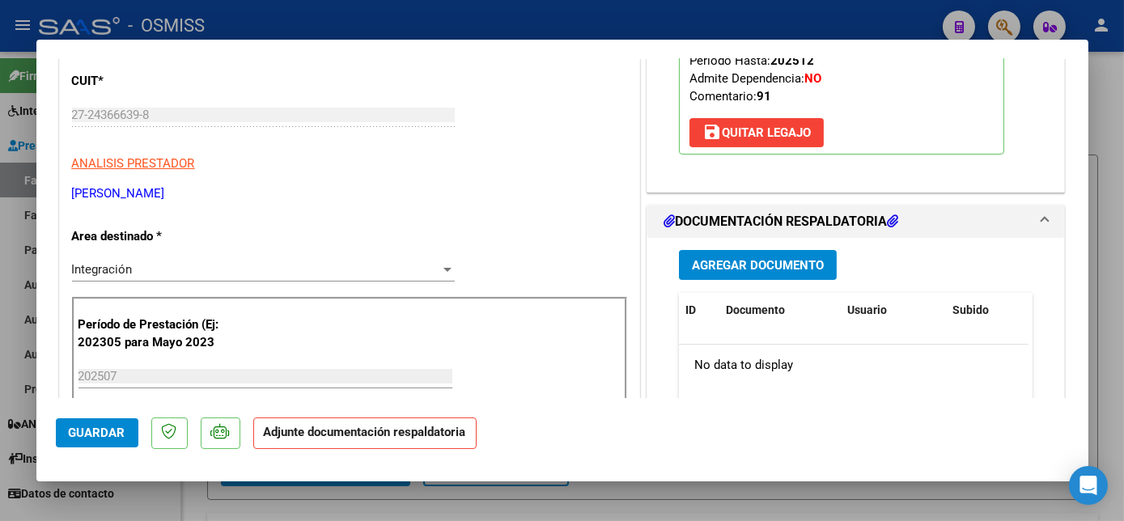
click at [781, 261] on span "Agregar Documento" at bounding box center [758, 265] width 132 height 15
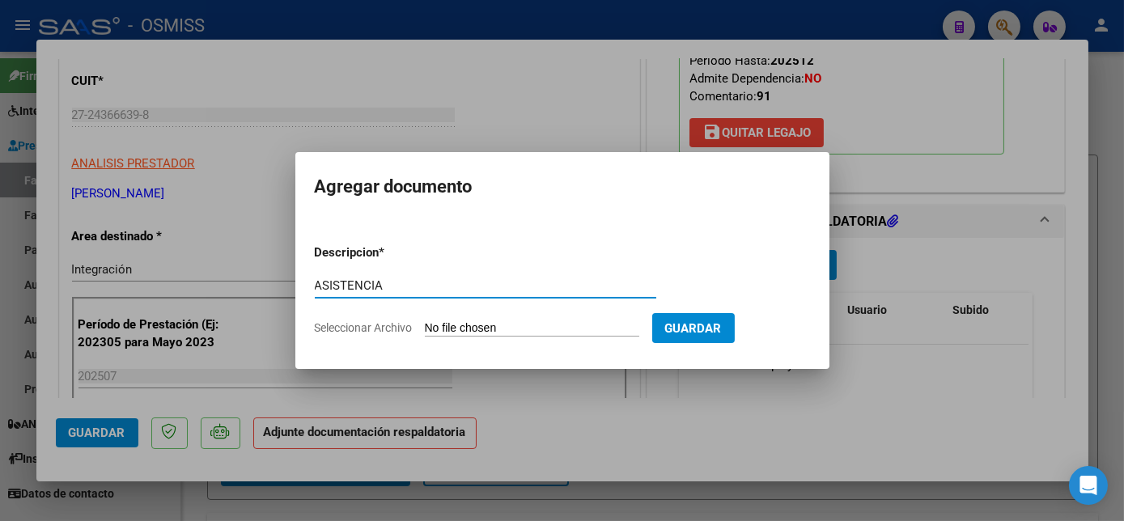
type input "ASISTENCIA"
click at [510, 329] on input "Seleccionar Archivo" at bounding box center [532, 328] width 215 height 15
type input "C:\fakepath\Planilla de asistencia [PERSON_NAME] - [PERSON_NAME].pdf"
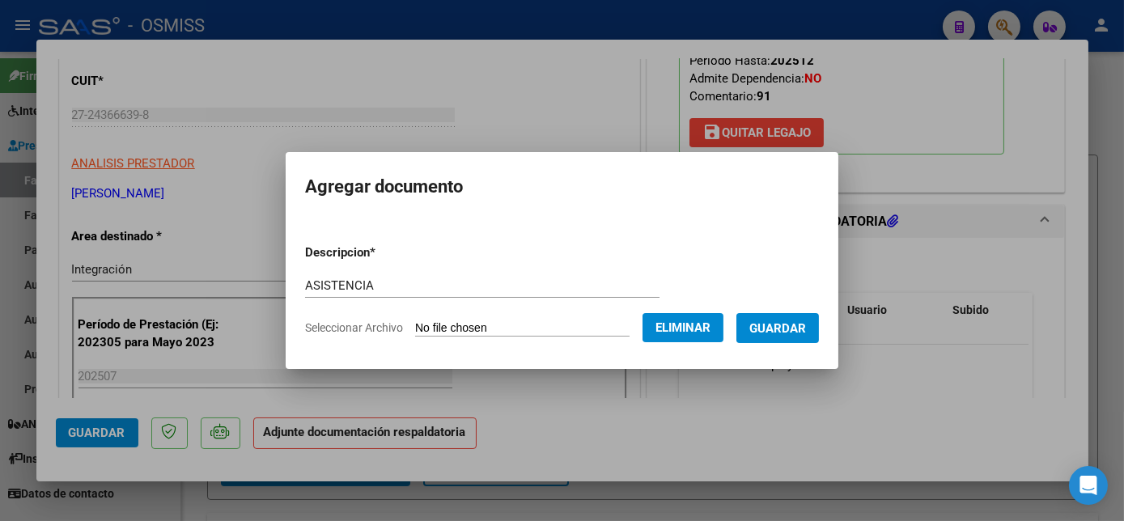
click at [758, 326] on span "Guardar" at bounding box center [778, 328] width 57 height 15
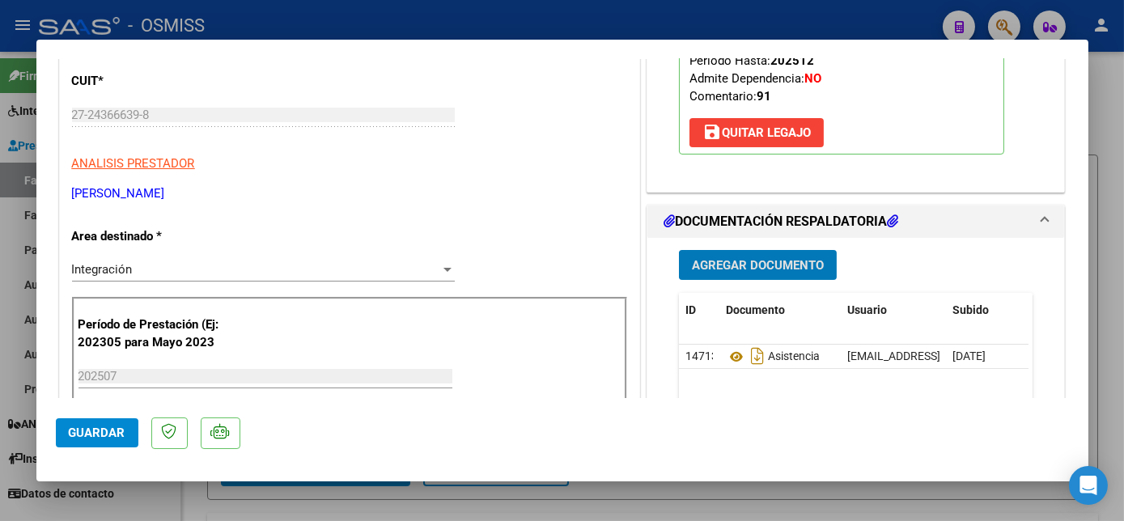
click at [113, 434] on span "Guardar" at bounding box center [97, 433] width 57 height 15
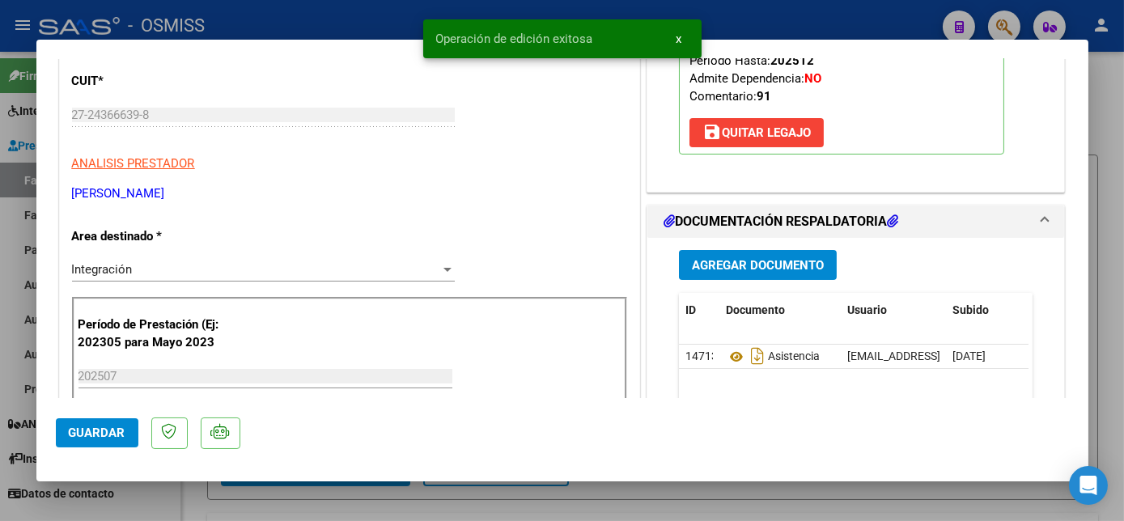
click at [176, 512] on div at bounding box center [562, 260] width 1124 height 521
type input "$ 0,00"
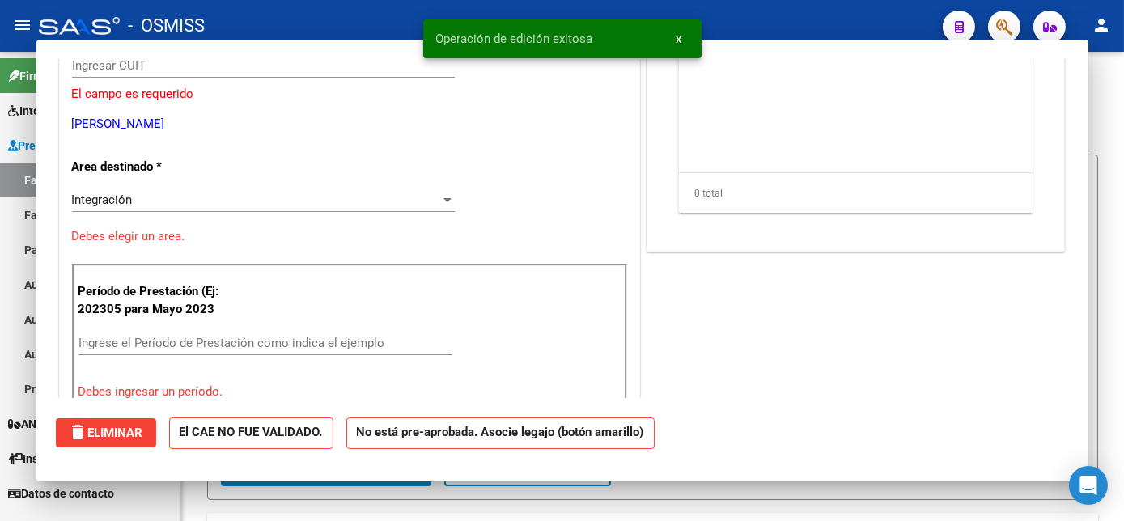
scroll to position [196, 0]
